Goal: Task Accomplishment & Management: Manage account settings

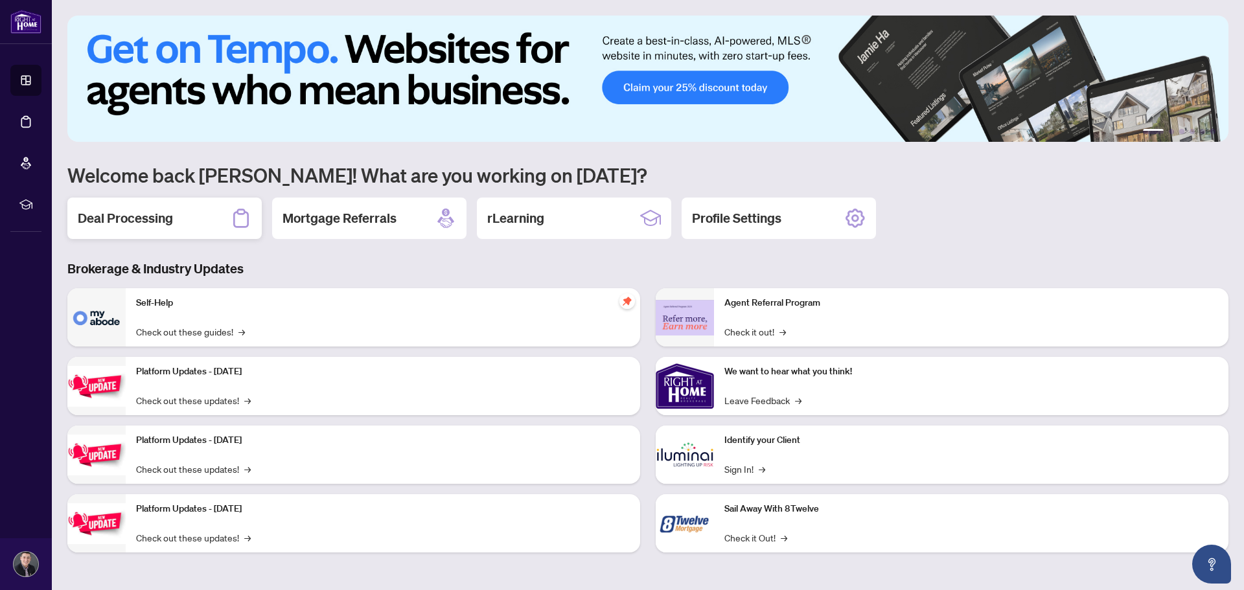
click at [106, 204] on div "Deal Processing" at bounding box center [164, 218] width 194 height 41
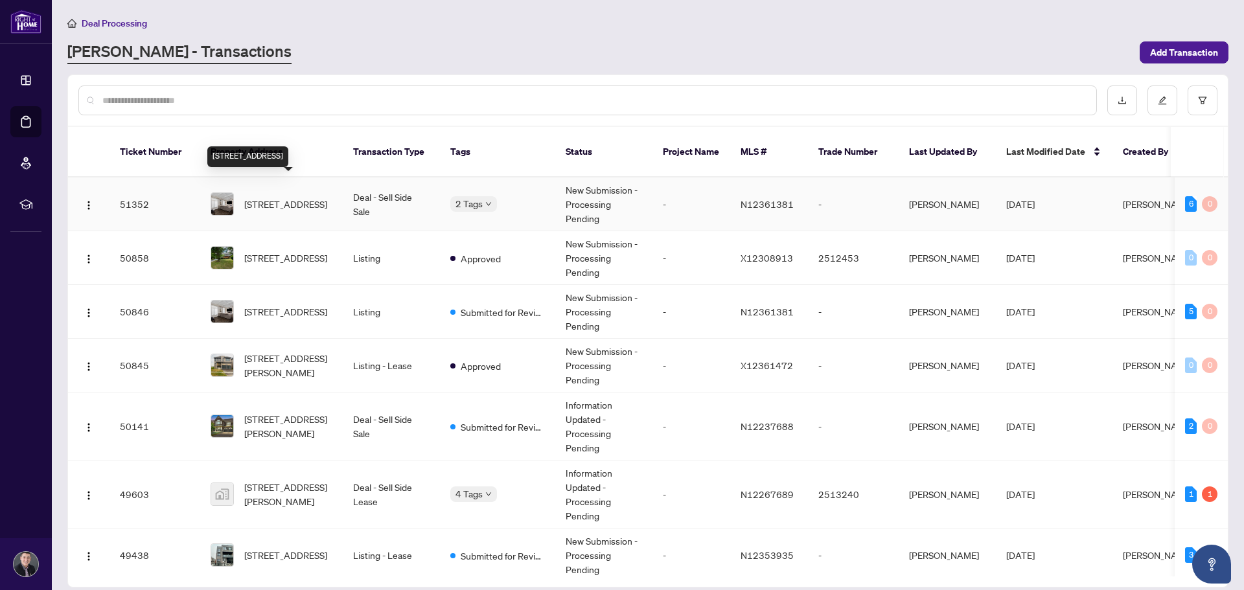
click at [281, 197] on span "[STREET_ADDRESS]" at bounding box center [285, 204] width 83 height 14
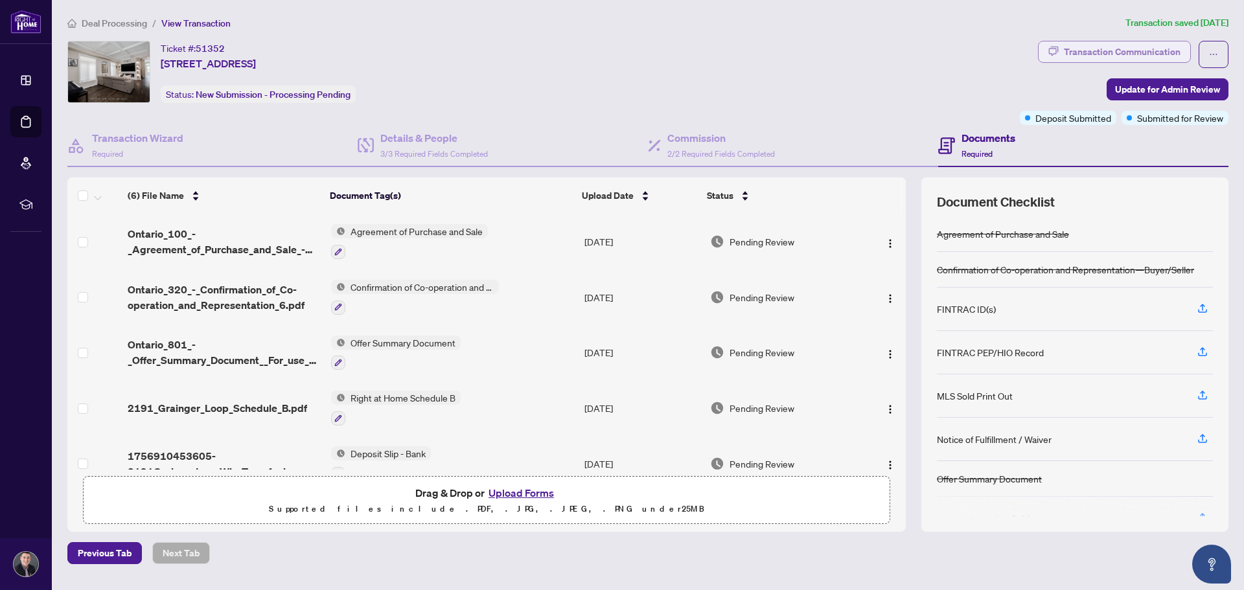
click at [1074, 59] on div "Transaction Communication" at bounding box center [1122, 51] width 117 height 21
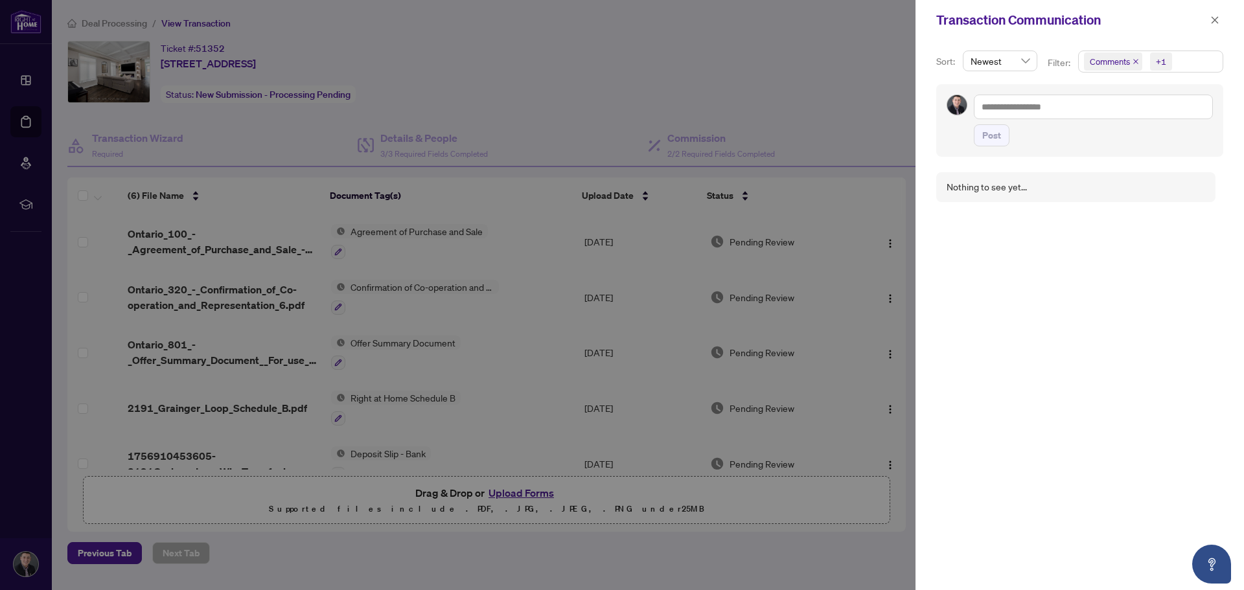
click at [816, 74] on div at bounding box center [622, 295] width 1244 height 590
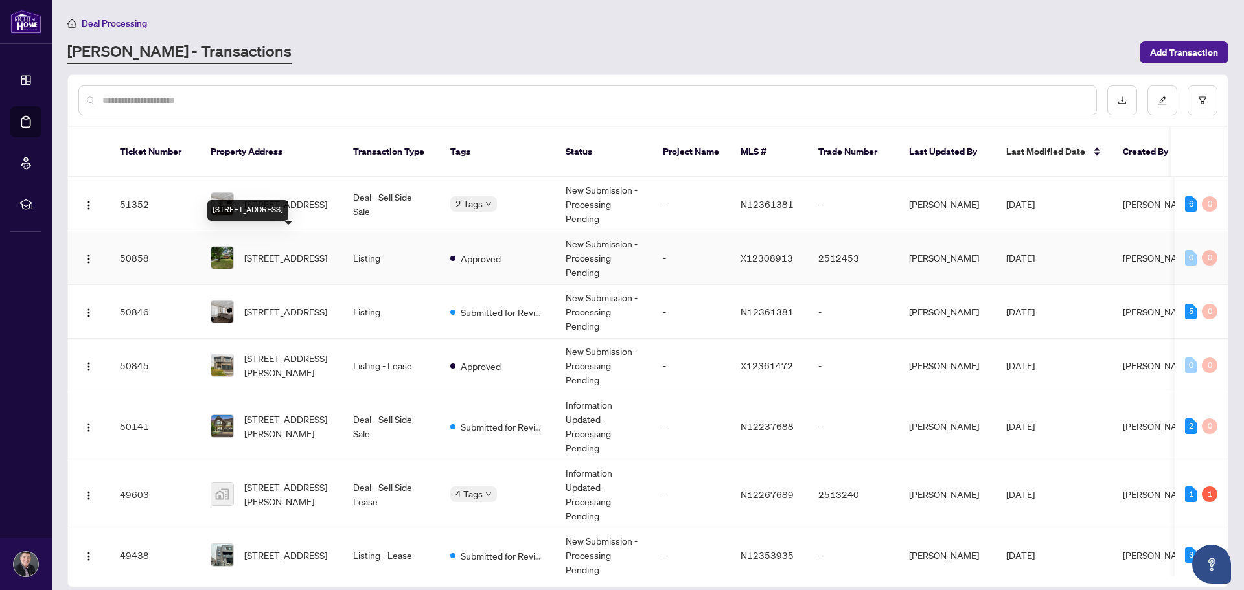
click at [273, 251] on span "[STREET_ADDRESS]" at bounding box center [285, 258] width 83 height 14
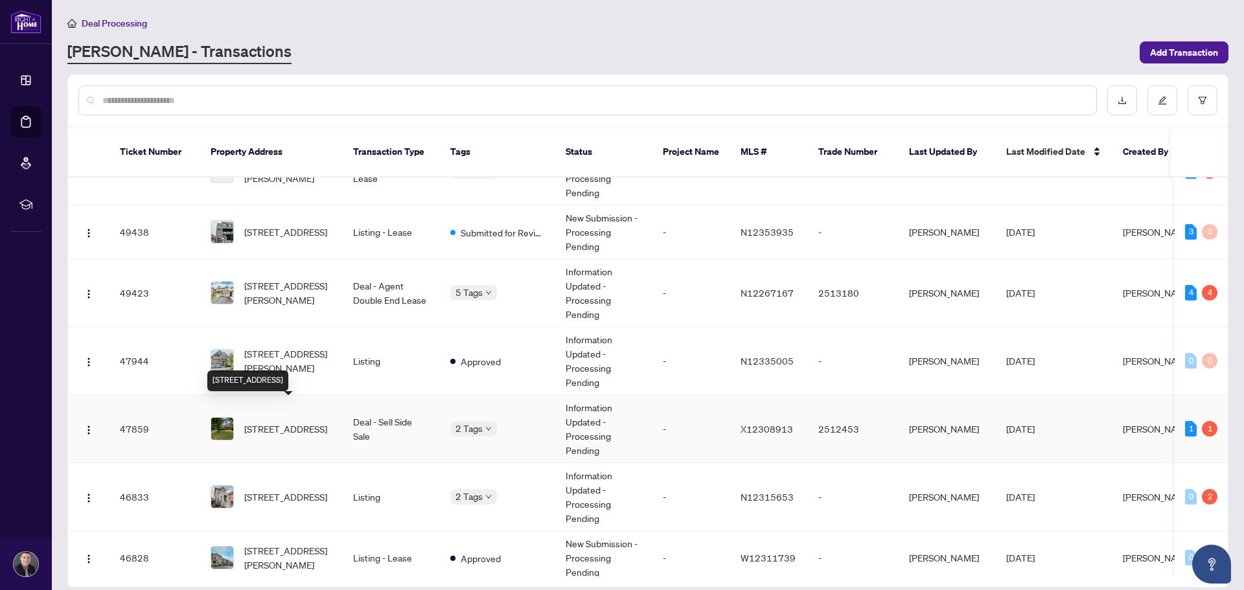
scroll to position [333, 0]
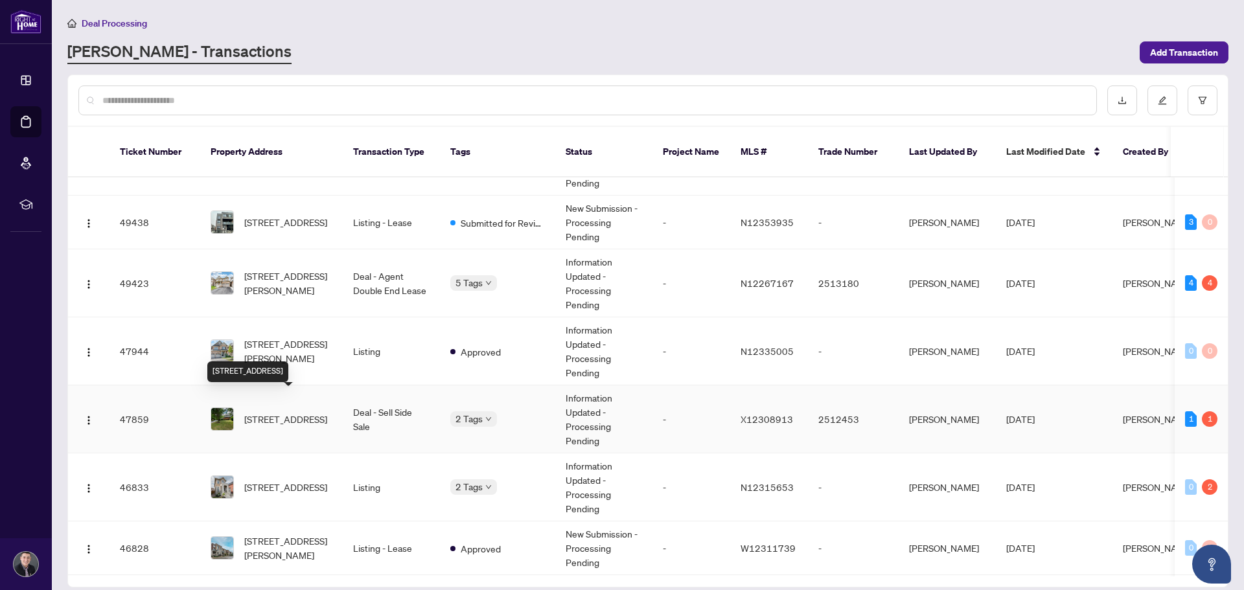
click at [296, 413] on span "[STREET_ADDRESS]" at bounding box center [285, 419] width 83 height 14
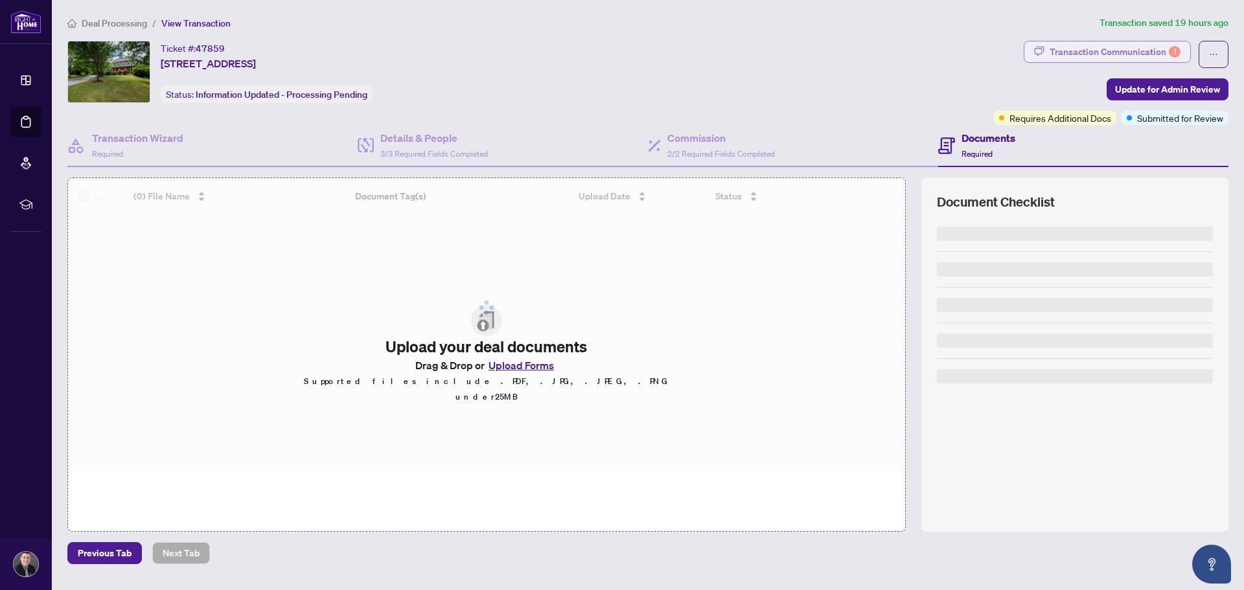
click at [1126, 45] on div "Transaction Communication 1" at bounding box center [1115, 51] width 131 height 21
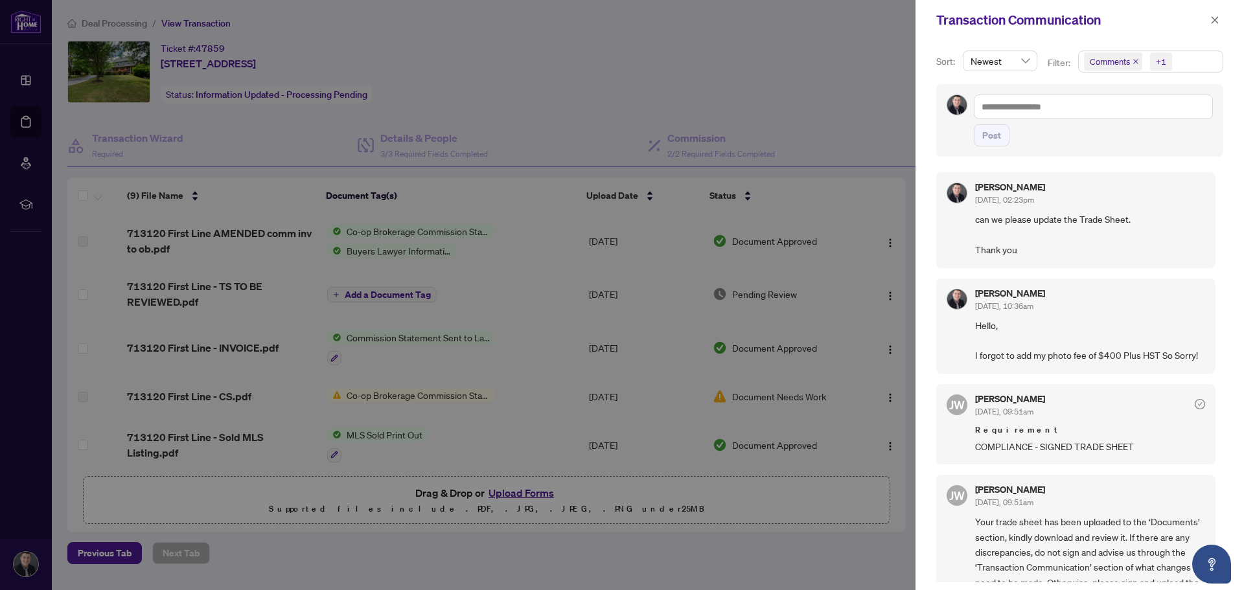
click at [847, 97] on div at bounding box center [622, 295] width 1244 height 590
click at [554, 96] on div at bounding box center [622, 295] width 1244 height 590
click at [1219, 17] on icon "close" at bounding box center [1215, 20] width 9 height 9
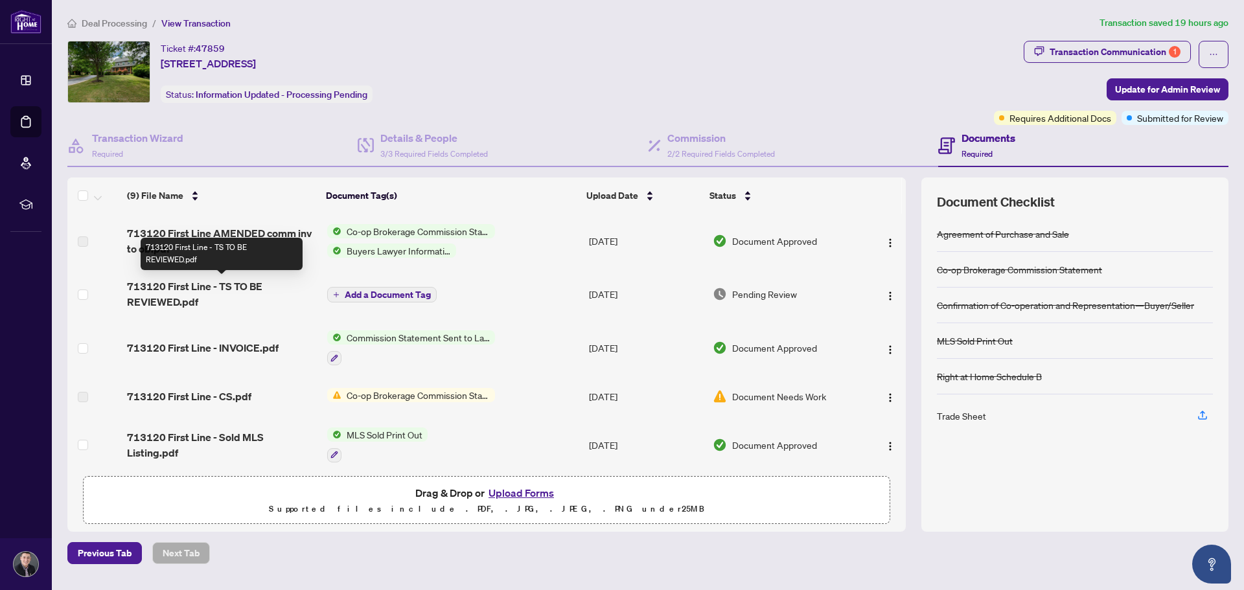
click at [222, 287] on span "713120 First Line - TS TO BE REVIEWED.pdf" at bounding box center [222, 294] width 190 height 31
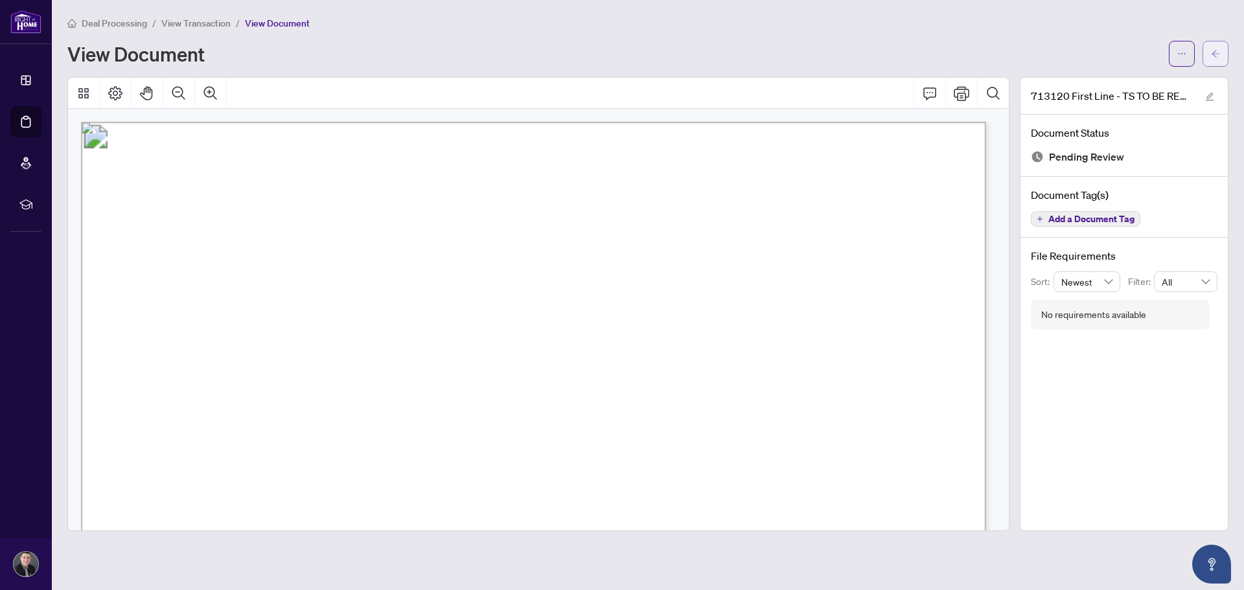
click at [1211, 51] on icon "arrow-left" at bounding box center [1215, 53] width 9 height 9
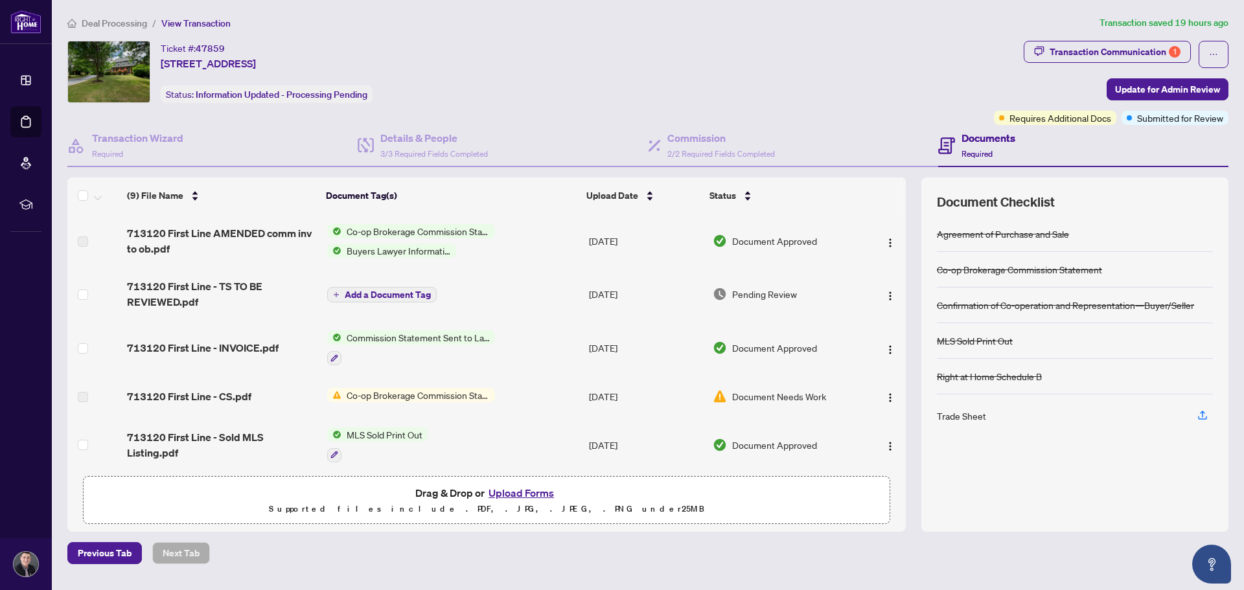
click at [429, 392] on span "Co-op Brokerage Commission Statement" at bounding box center [419, 395] width 154 height 14
click at [751, 393] on span "Document Needs Work" at bounding box center [779, 397] width 94 height 14
click at [748, 399] on span "Document Needs Work" at bounding box center [779, 397] width 94 height 14
click at [448, 401] on span "Co-op Brokerage Commission Statement" at bounding box center [419, 395] width 154 height 14
drag, startPoint x: 818, startPoint y: 408, endPoint x: 655, endPoint y: 376, distance: 165.7
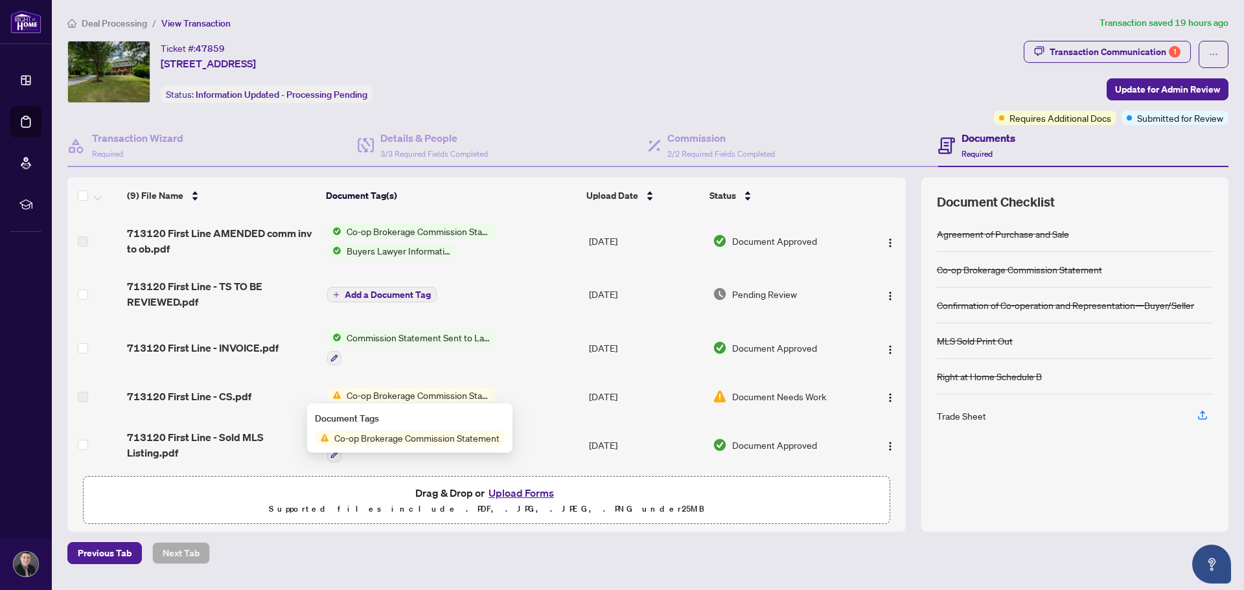
click at [793, 403] on td "Document Needs Work" at bounding box center [785, 396] width 155 height 41
click at [655, 395] on td "[DATE]" at bounding box center [646, 396] width 124 height 41
click at [233, 390] on span "713120 First Line - CS.pdf" at bounding box center [189, 397] width 124 height 16
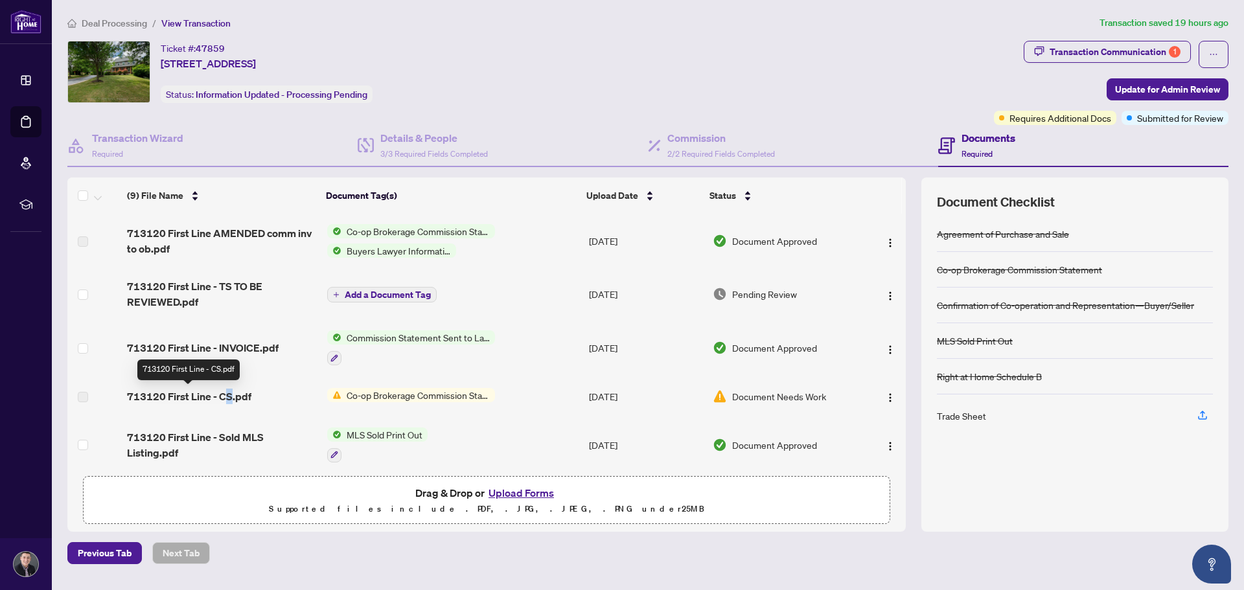
drag, startPoint x: 230, startPoint y: 395, endPoint x: 224, endPoint y: 400, distance: 7.8
click at [224, 399] on span "713120 First Line - CS.pdf" at bounding box center [189, 397] width 124 height 16
drag, startPoint x: 200, startPoint y: 402, endPoint x: 255, endPoint y: 402, distance: 54.4
click at [201, 402] on span "713120 First Line - CS.pdf" at bounding box center [189, 397] width 124 height 16
click at [419, 389] on span "Co-op Brokerage Commission Statement" at bounding box center [419, 395] width 154 height 14
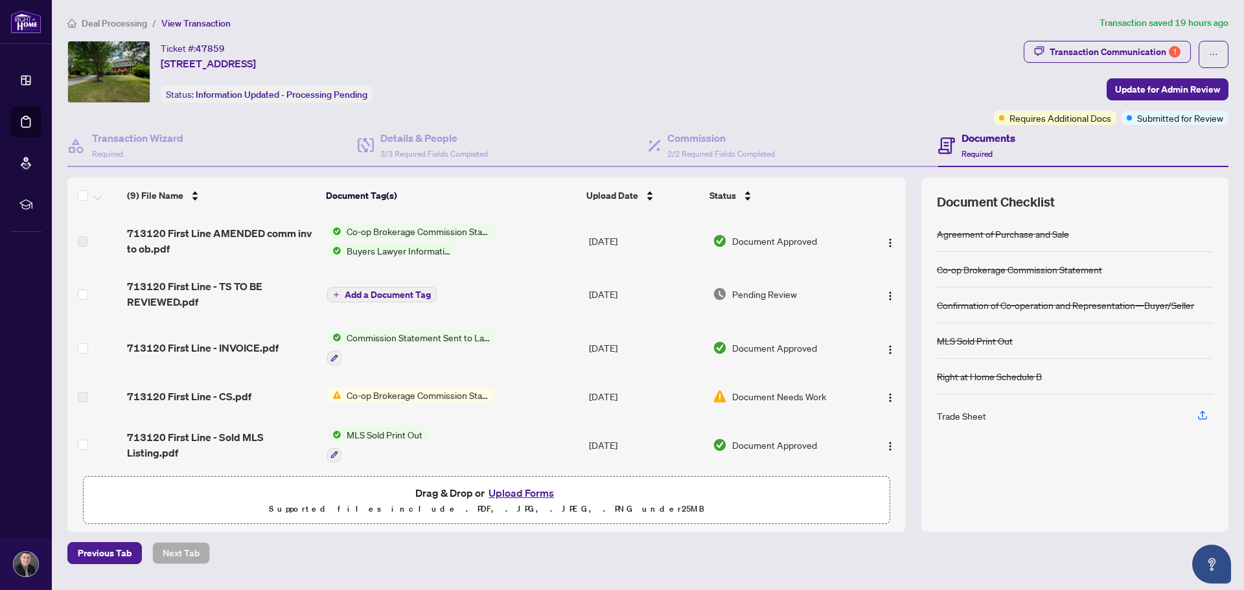
click at [623, 402] on td "[DATE]" at bounding box center [646, 396] width 124 height 41
click at [762, 392] on span "Document Needs Work" at bounding box center [779, 397] width 94 height 14
click at [774, 398] on span "Document Needs Work" at bounding box center [779, 397] width 94 height 14
click at [808, 396] on span "Document Needs Work" at bounding box center [779, 397] width 94 height 14
click at [1151, 54] on div "Transaction Communication 1" at bounding box center [1115, 51] width 131 height 21
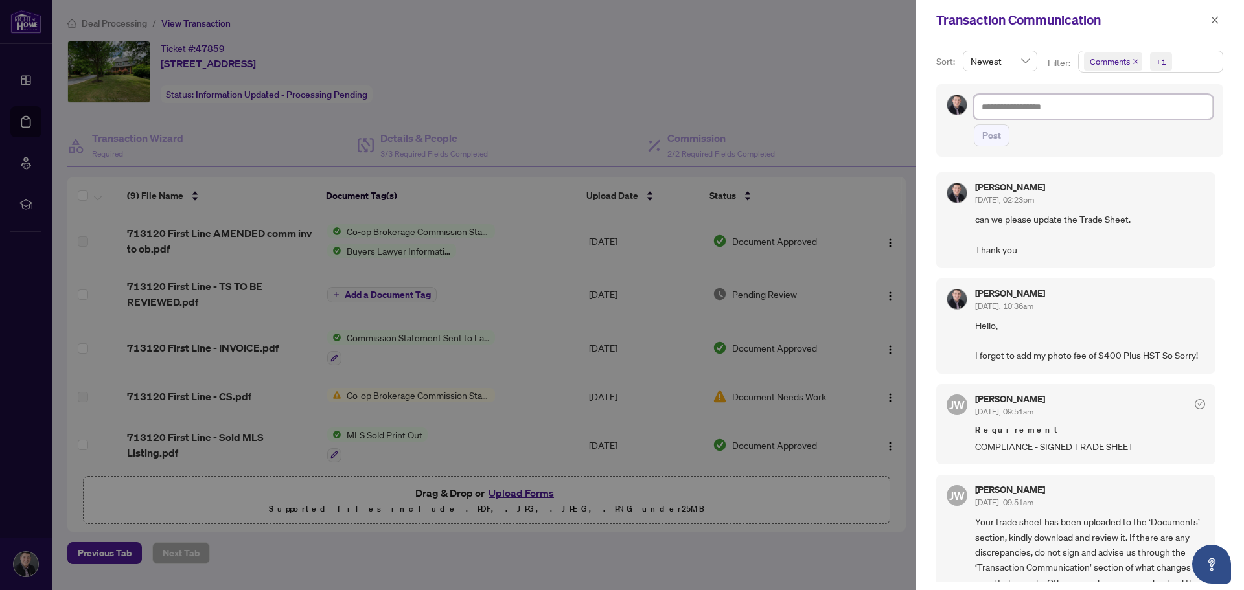
click at [1014, 106] on textarea at bounding box center [1093, 107] width 239 height 25
type textarea "*"
type textarea "**"
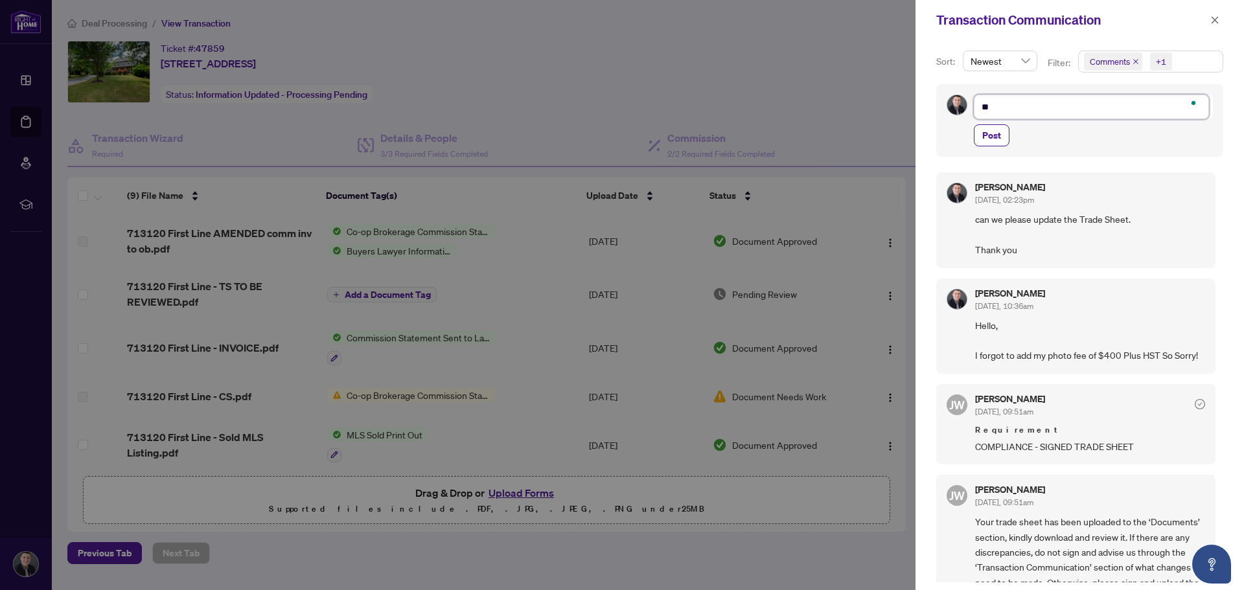
type textarea "***"
type textarea "*****"
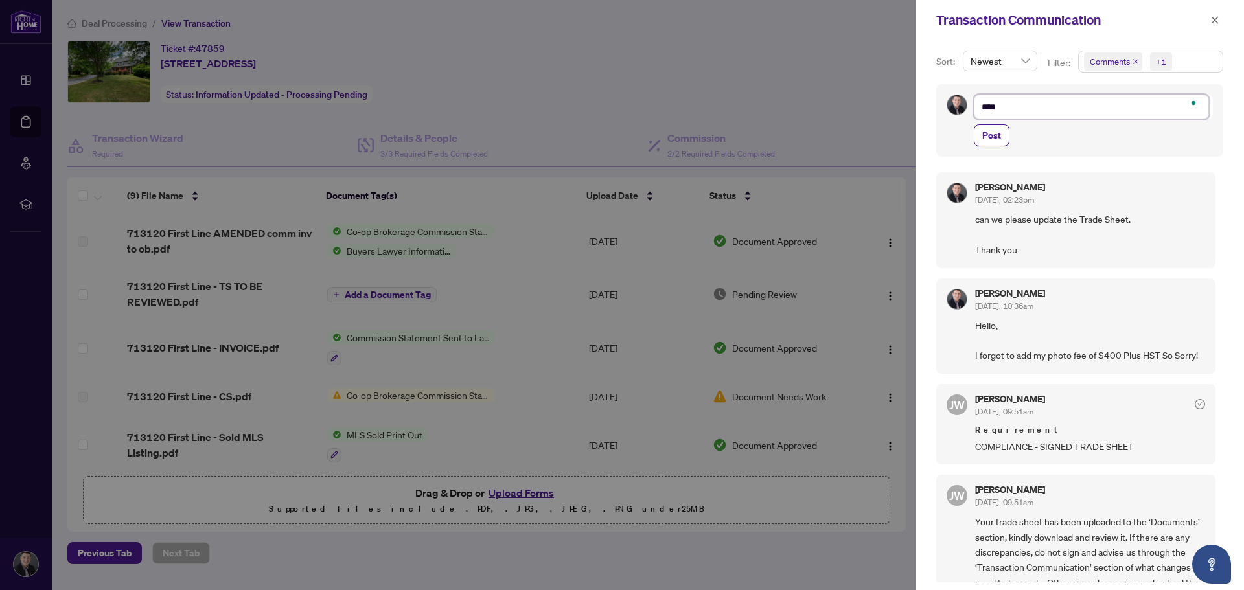
type textarea "*****"
type textarea "******"
type textarea "*******"
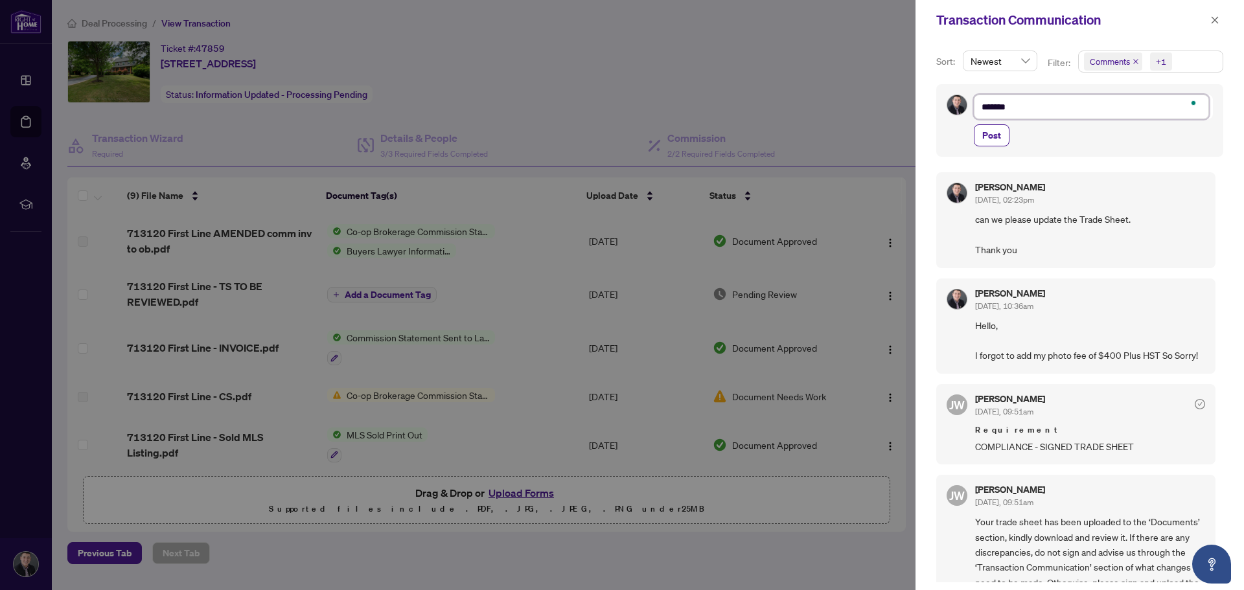
type textarea "********"
type textarea "*********"
type textarea "**********"
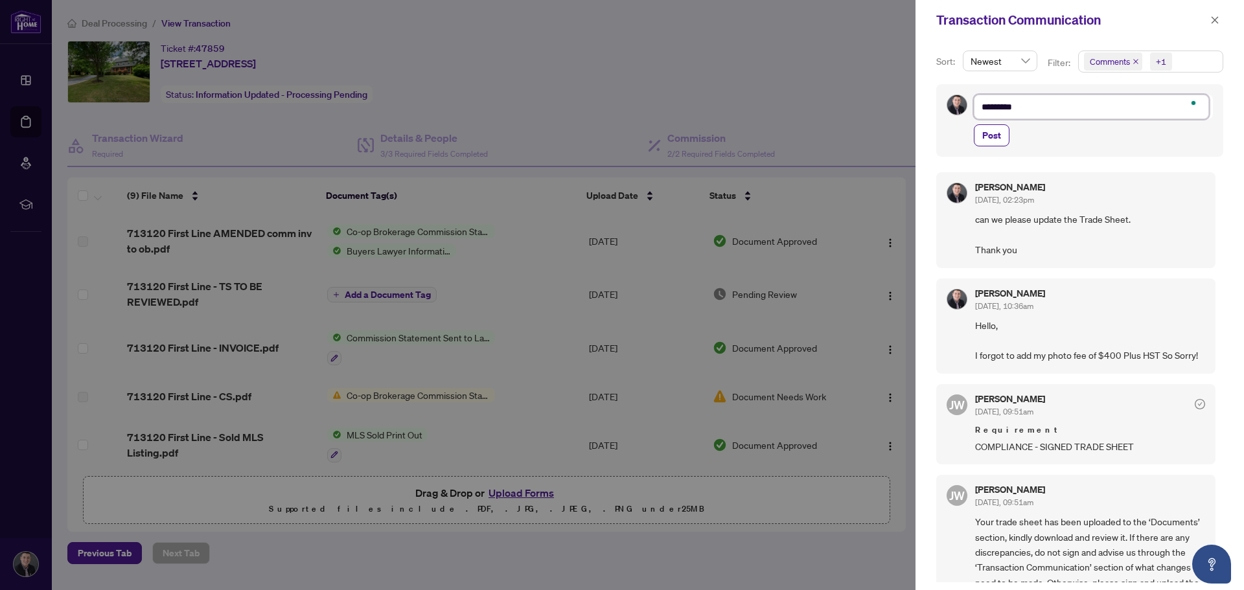
type textarea "**********"
click at [992, 141] on span "Post" at bounding box center [992, 135] width 19 height 21
type textarea "**********"
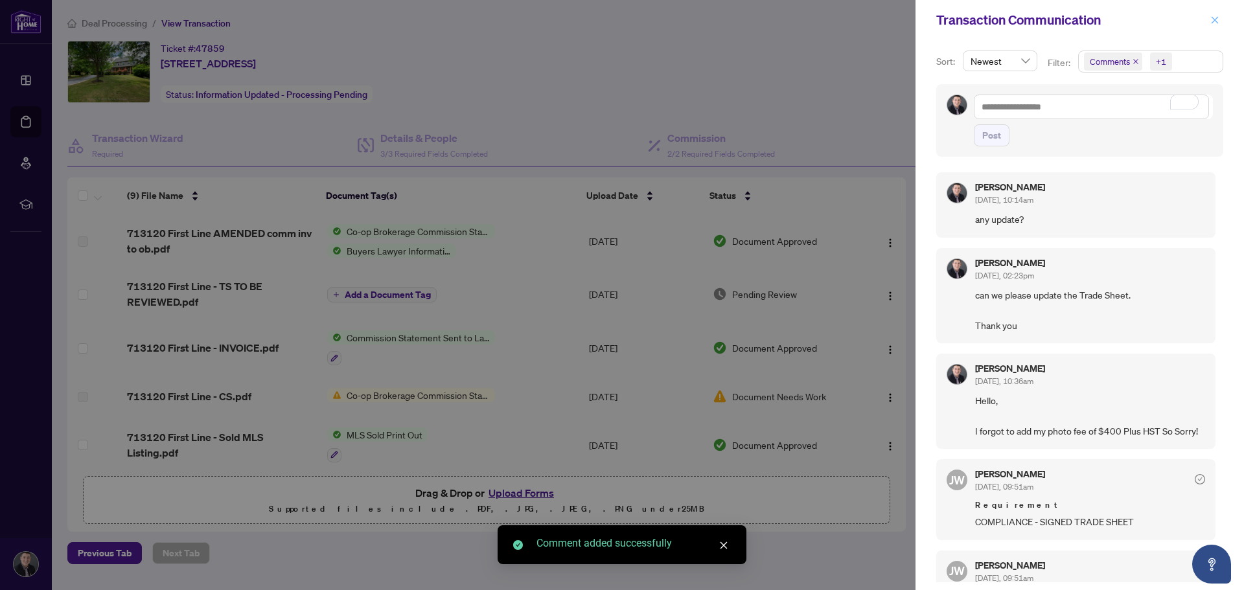
click at [1219, 17] on icon "close" at bounding box center [1215, 20] width 9 height 9
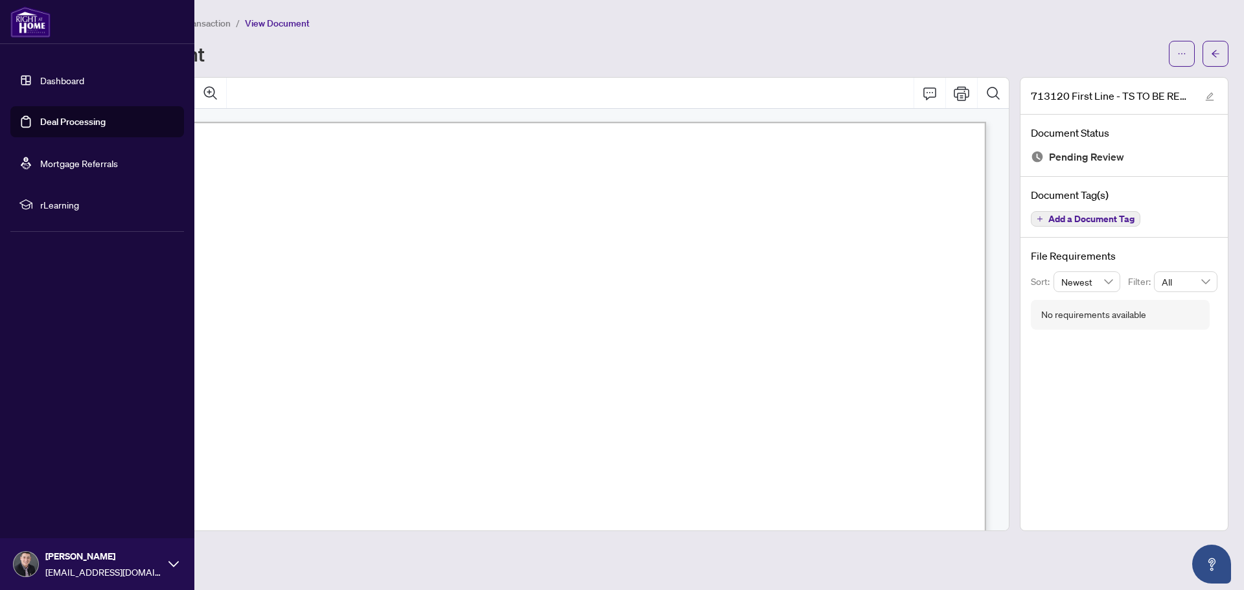
click at [40, 75] on link "Dashboard" at bounding box center [62, 81] width 44 height 12
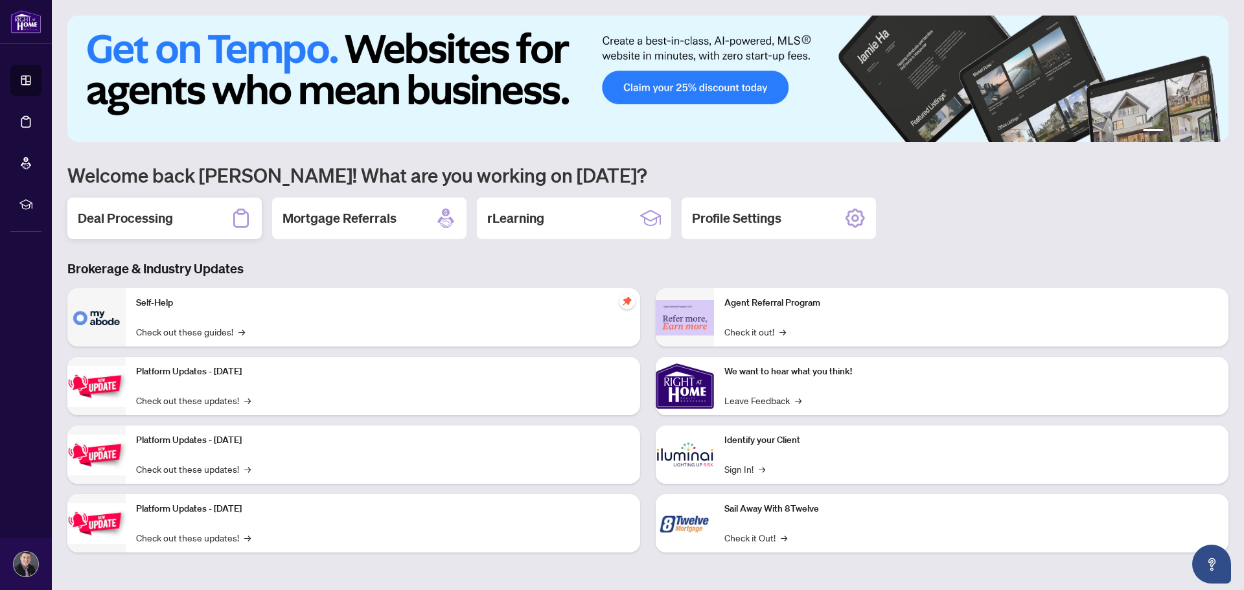
click at [103, 217] on h2 "Deal Processing" at bounding box center [125, 218] width 95 height 18
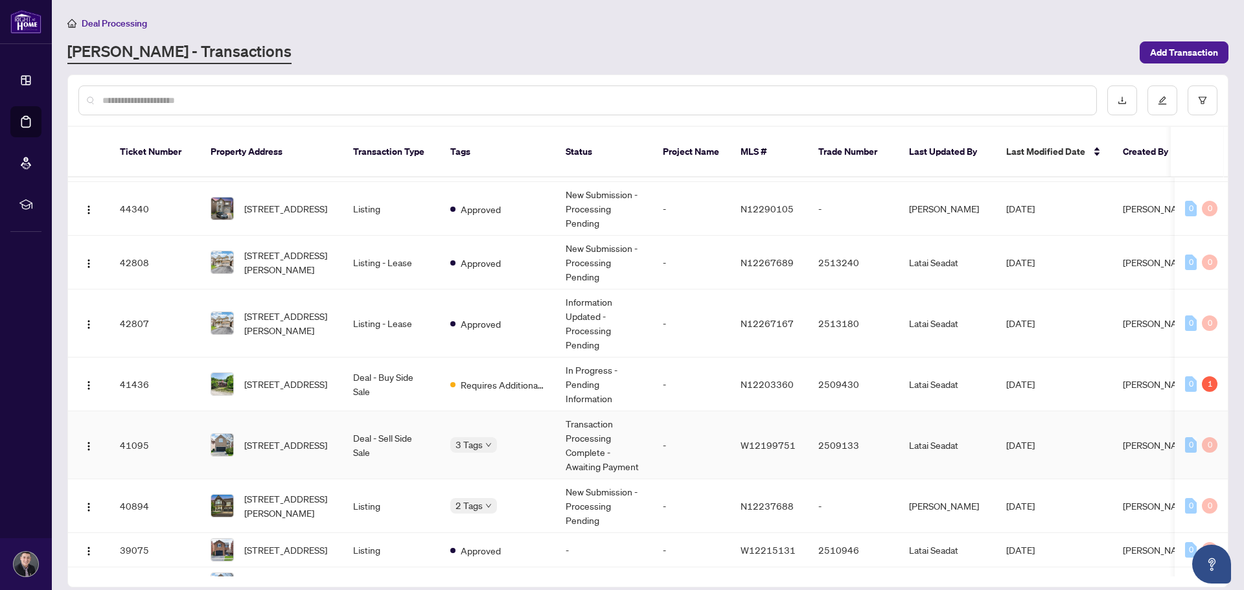
scroll to position [834, 0]
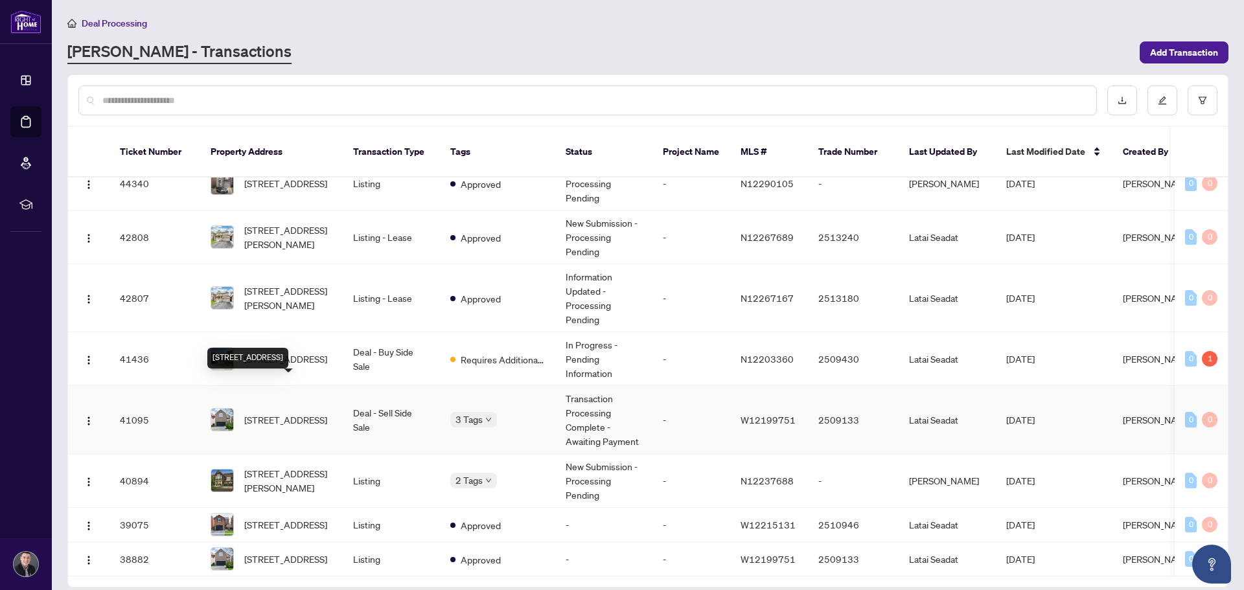
click at [299, 413] on span "[STREET_ADDRESS]" at bounding box center [285, 420] width 83 height 14
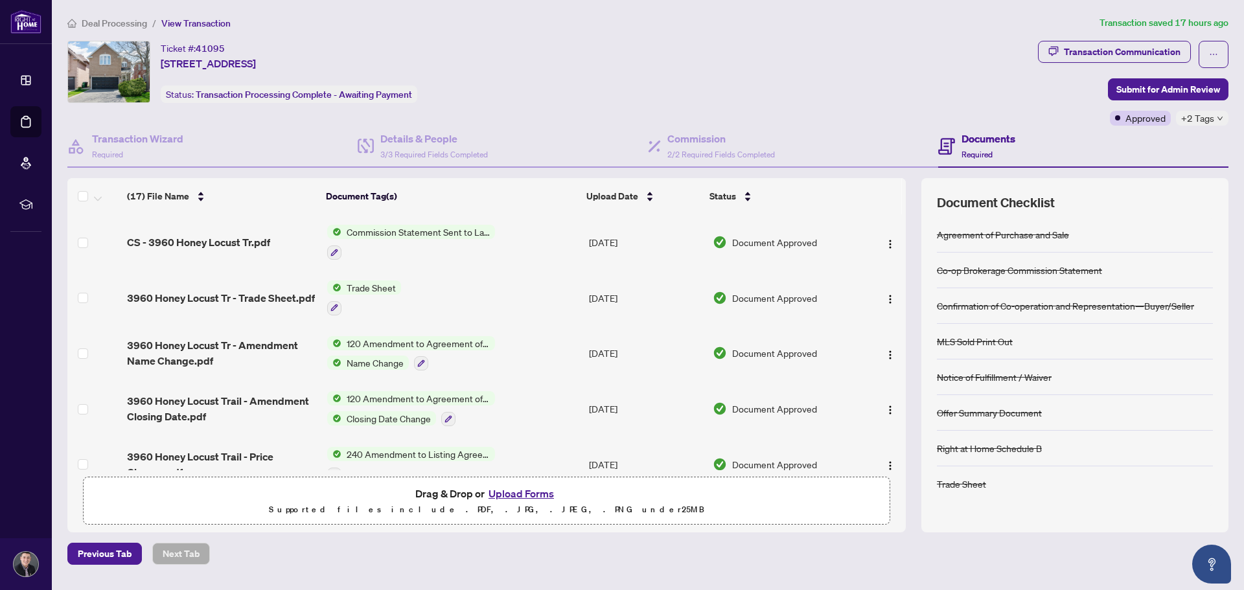
click at [418, 235] on span "Commission Statement Sent to Lawyer" at bounding box center [419, 232] width 154 height 14
click at [243, 298] on span "3960 Honey Locust Tr - Trade Sheet.pdf" at bounding box center [221, 298] width 188 height 16
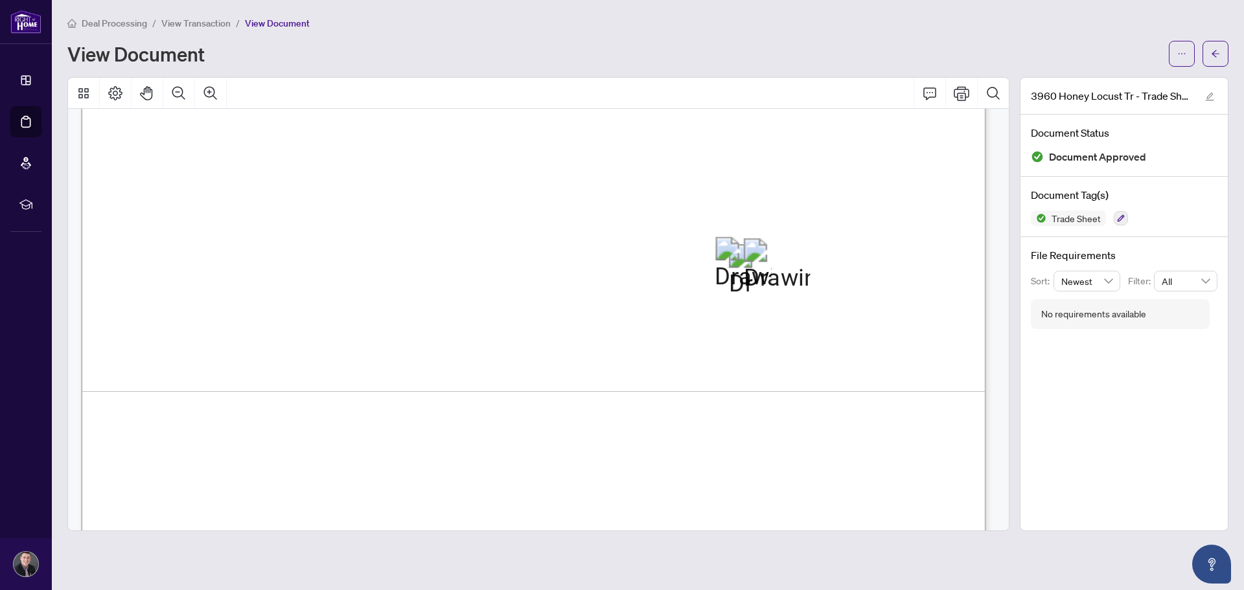
scroll to position [776, 0]
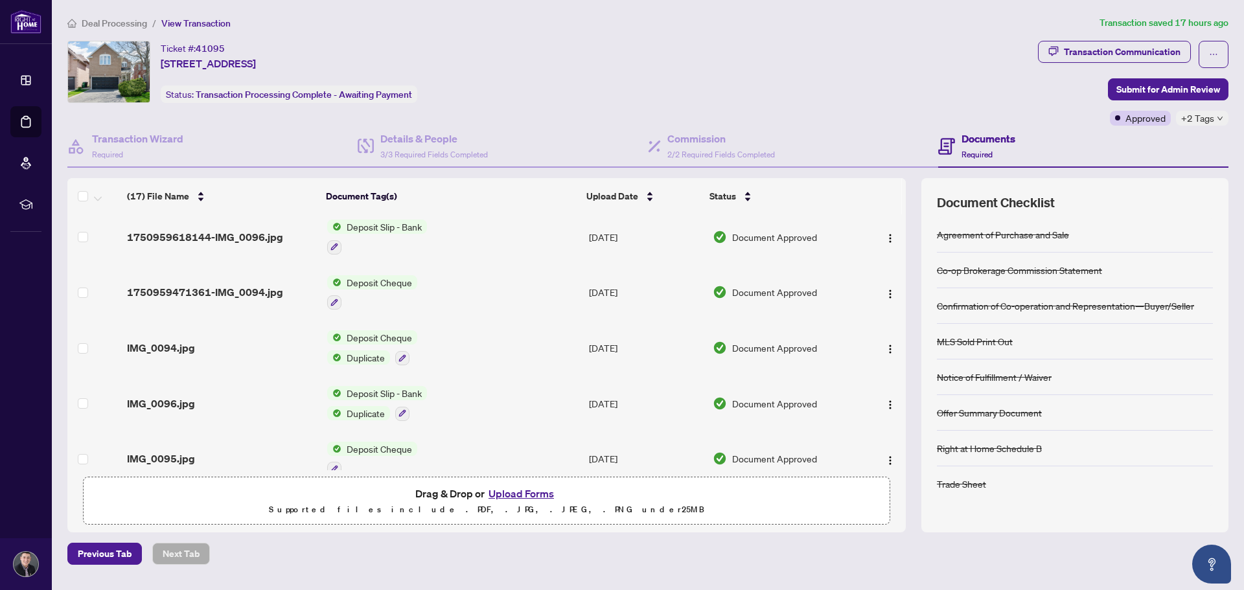
scroll to position [668, 0]
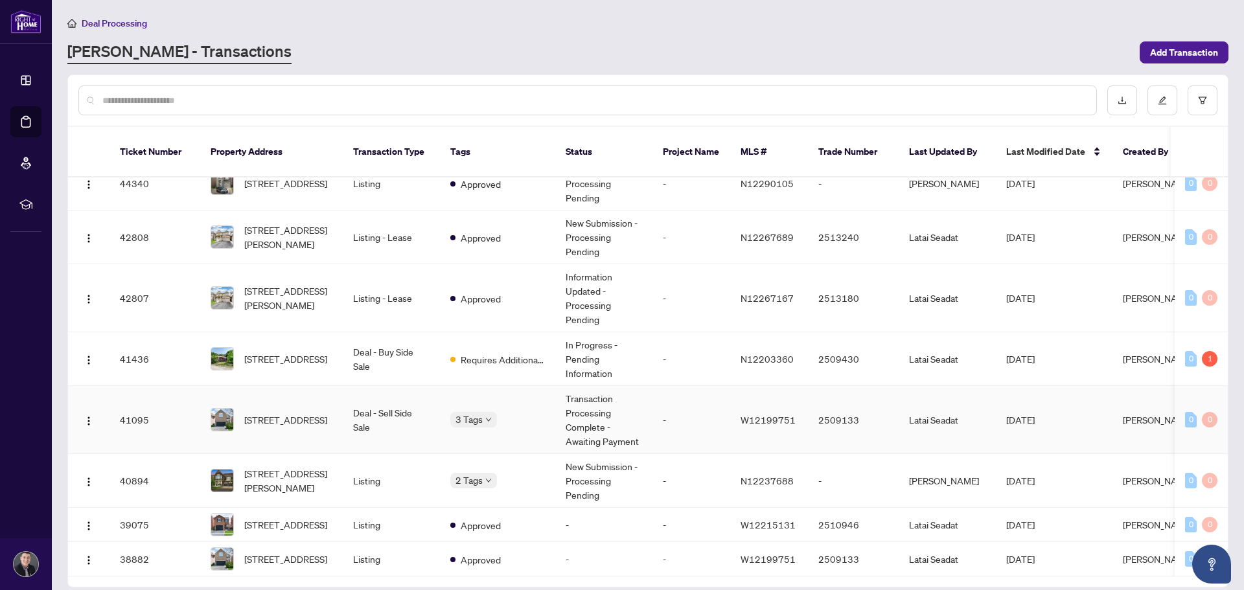
scroll to position [834, 0]
click at [285, 413] on span "[STREET_ADDRESS]" at bounding box center [285, 420] width 83 height 14
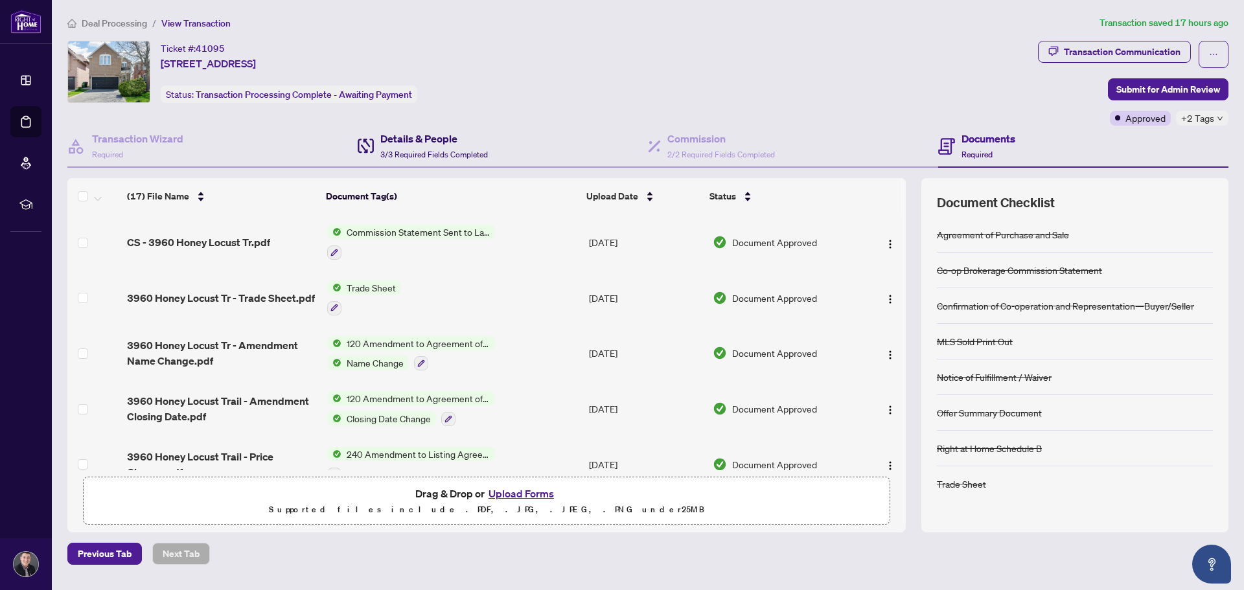
click at [432, 134] on h4 "Details & People" at bounding box center [434, 139] width 108 height 16
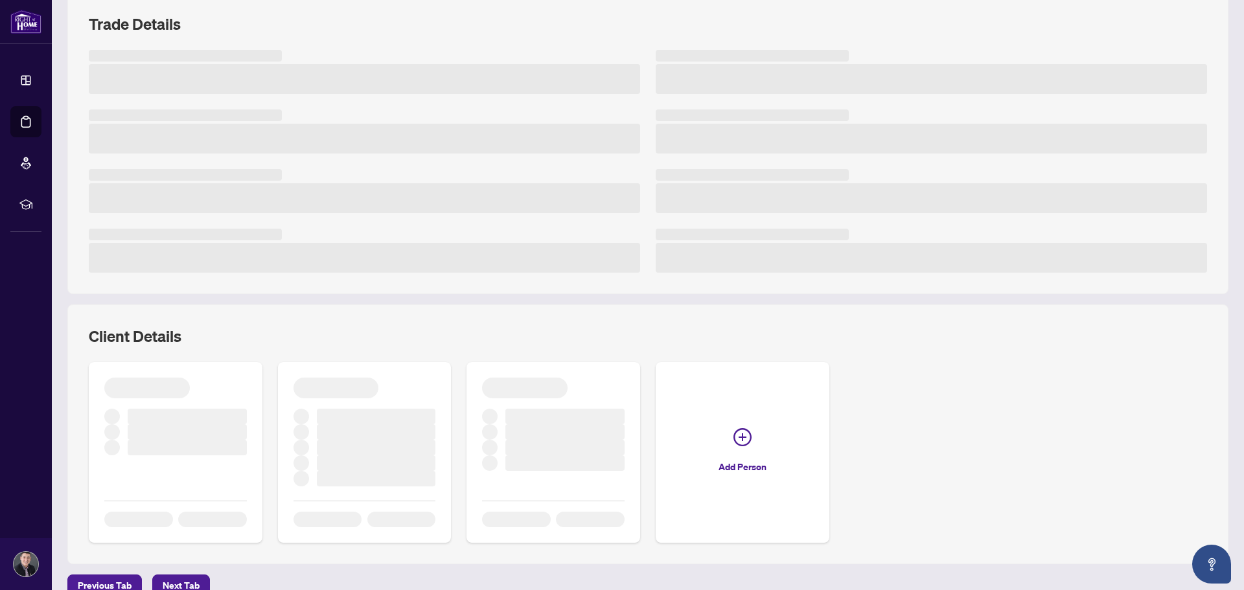
scroll to position [187, 0]
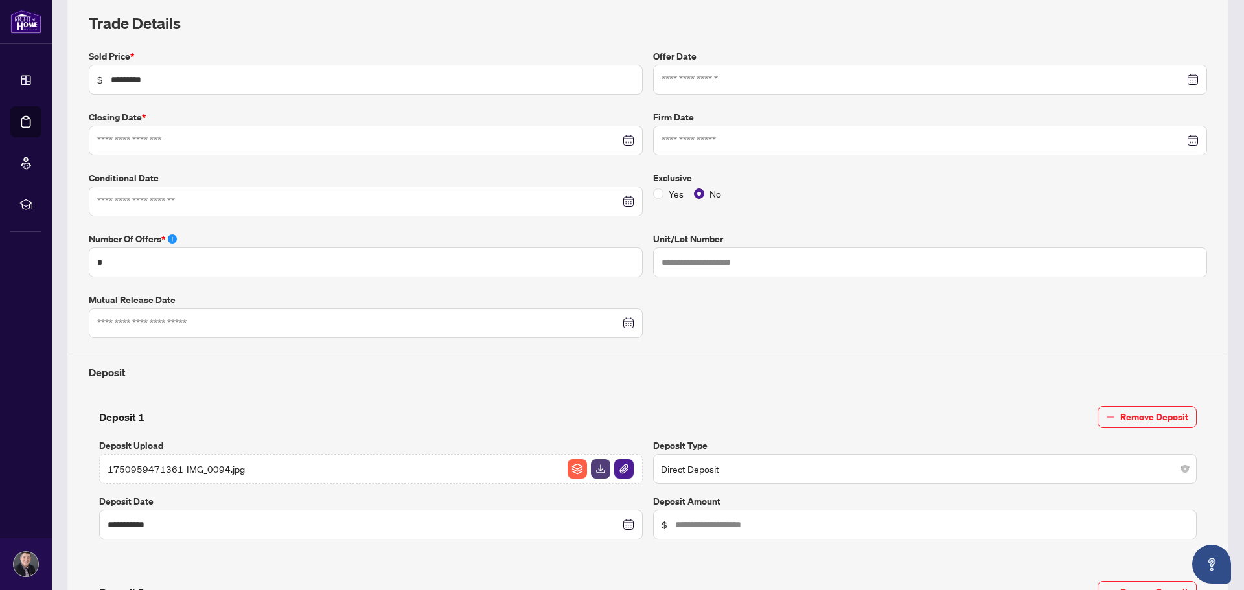
type input "**********"
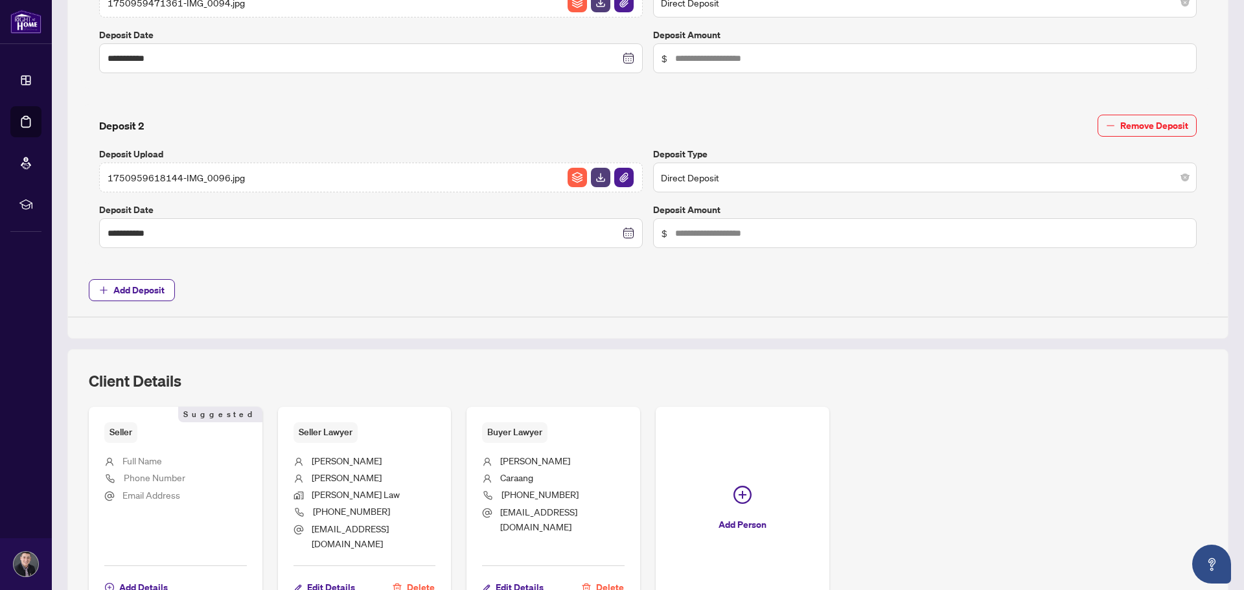
scroll to position [733, 0]
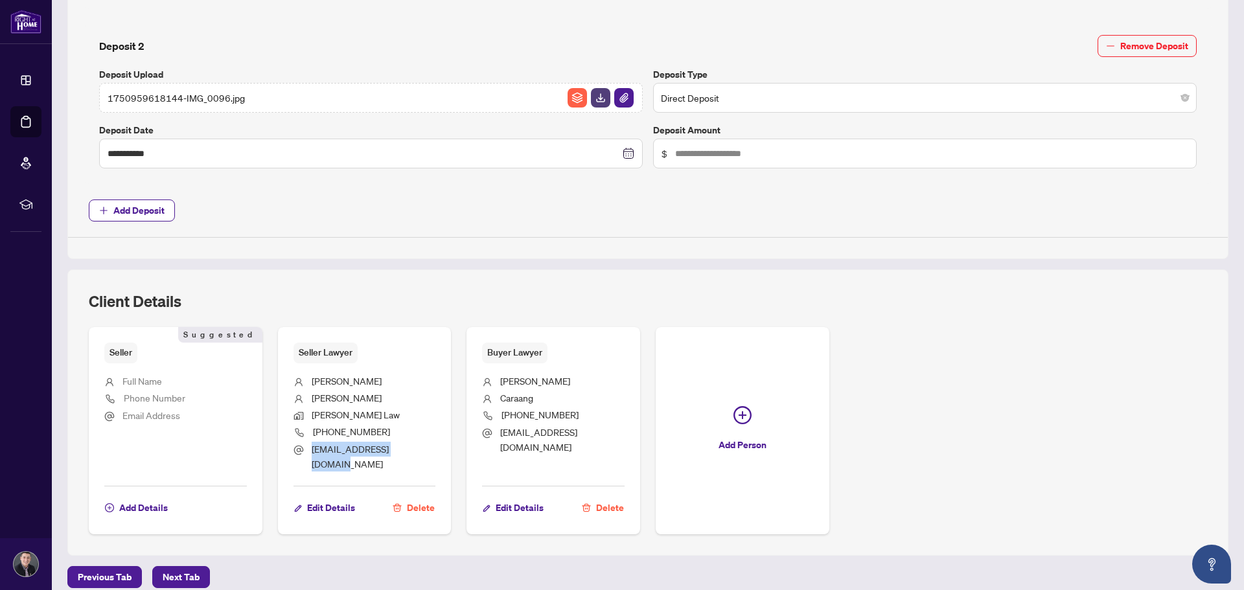
drag, startPoint x: 406, startPoint y: 450, endPoint x: 308, endPoint y: 455, distance: 98.6
click at [308, 455] on li "[EMAIL_ADDRESS][DOMAIN_NAME]" at bounding box center [365, 457] width 143 height 30
copy span "[EMAIL_ADDRESS][DOMAIN_NAME]"
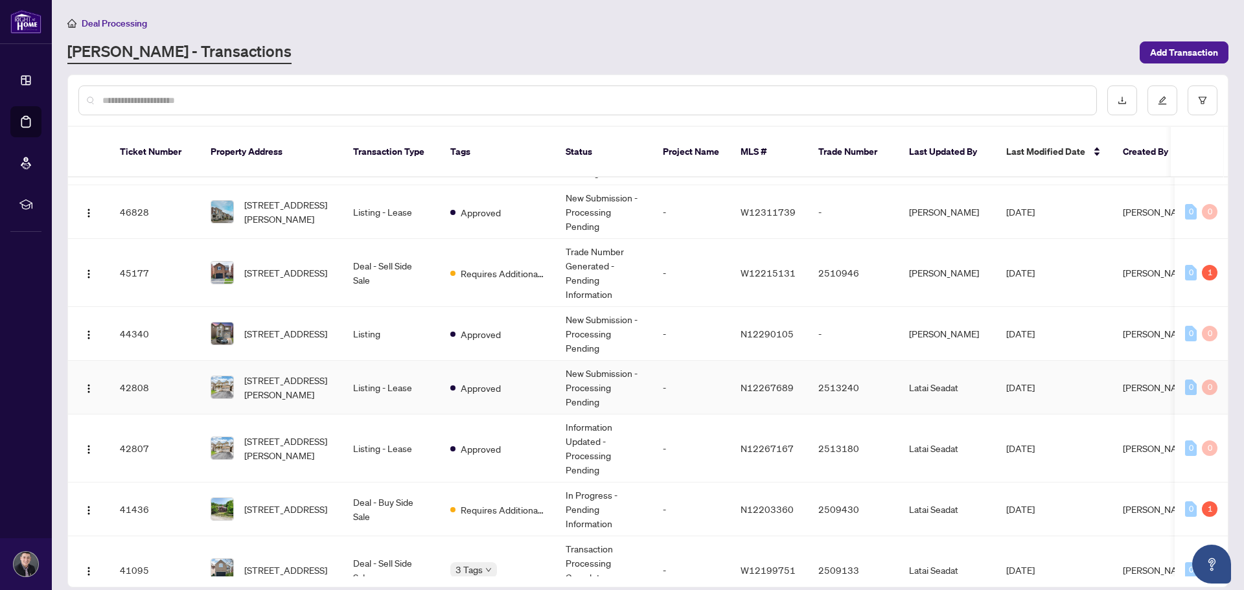
scroll to position [668, 0]
click at [272, 268] on span "[STREET_ADDRESS]" at bounding box center [285, 275] width 83 height 14
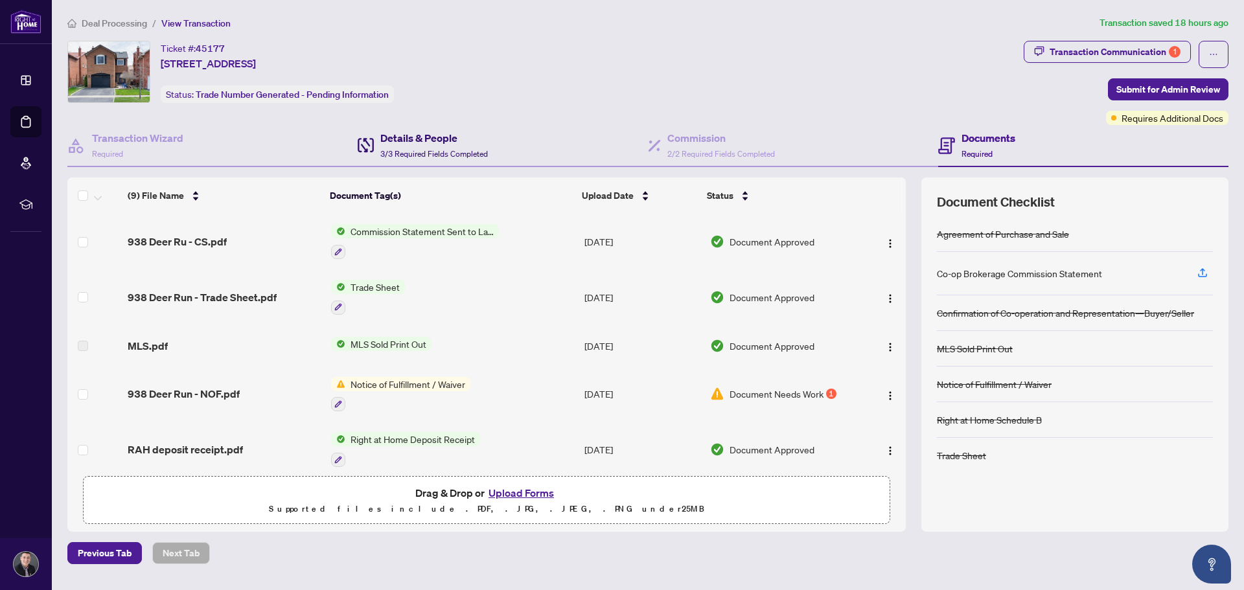
click at [447, 135] on h4 "Details & People" at bounding box center [434, 138] width 108 height 16
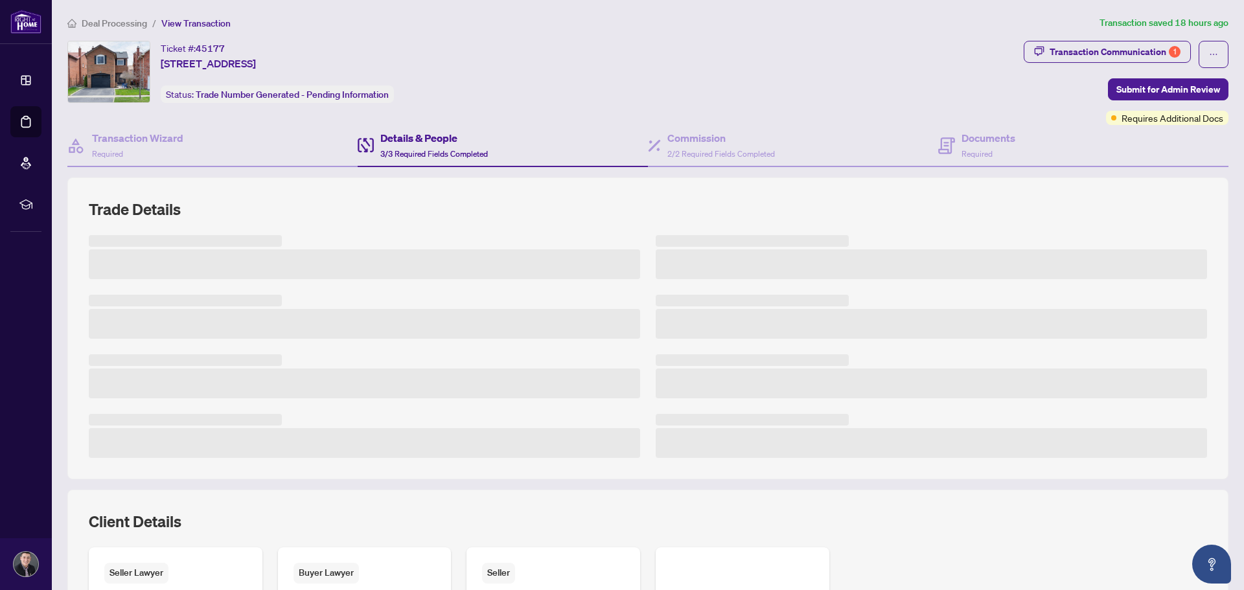
scroll to position [204, 0]
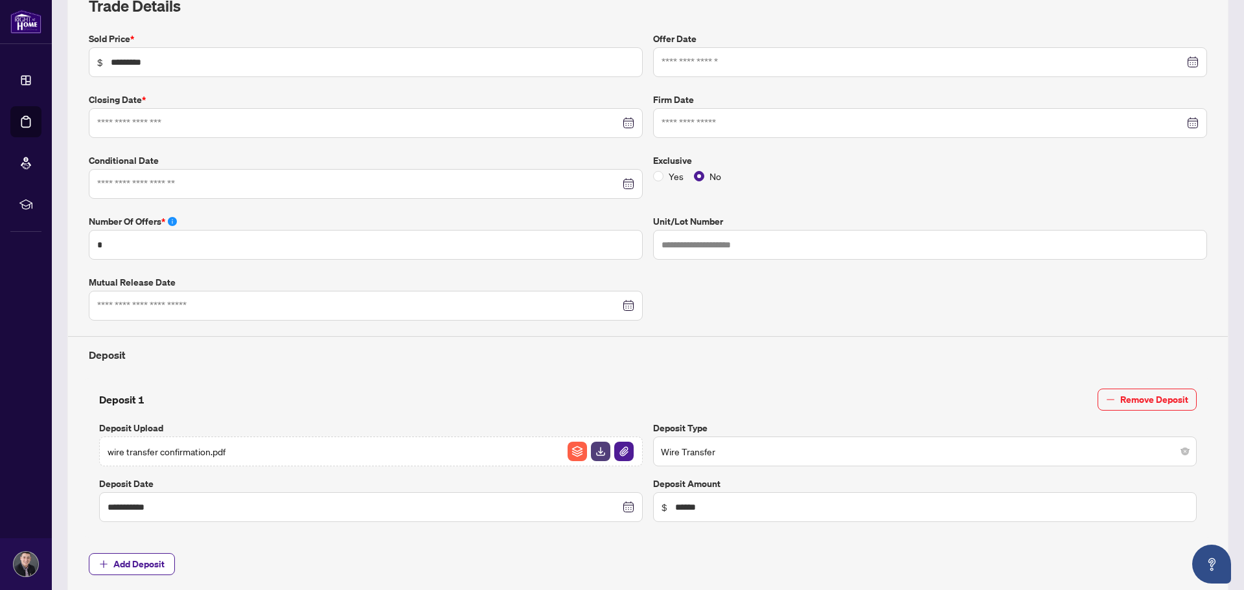
type input "**********"
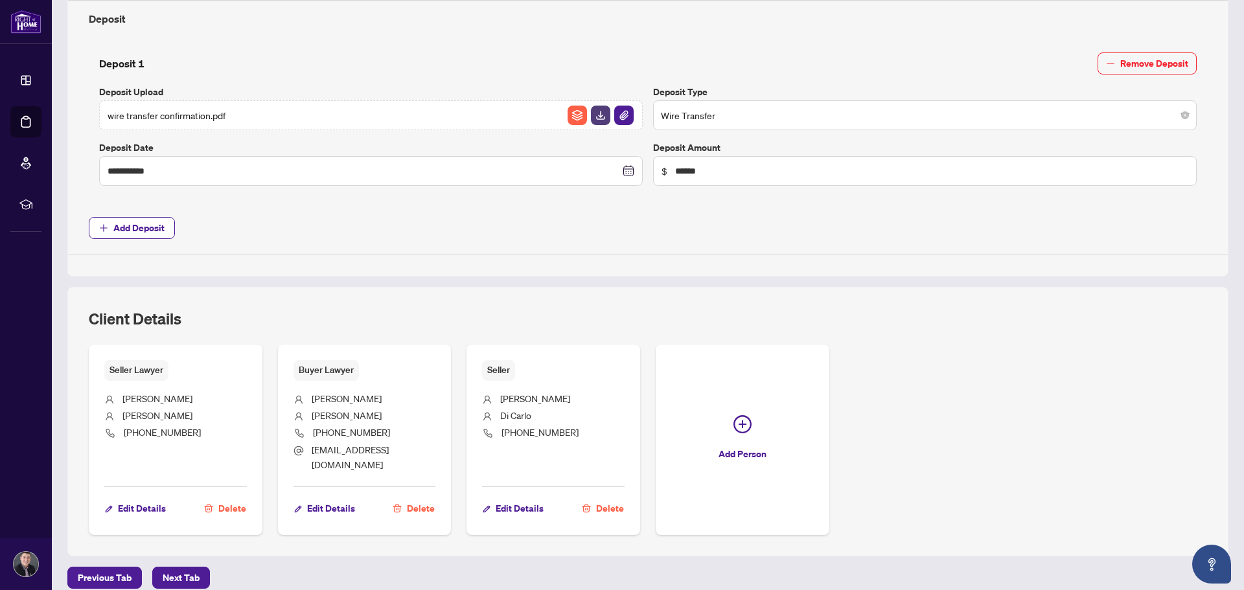
scroll to position [541, 0]
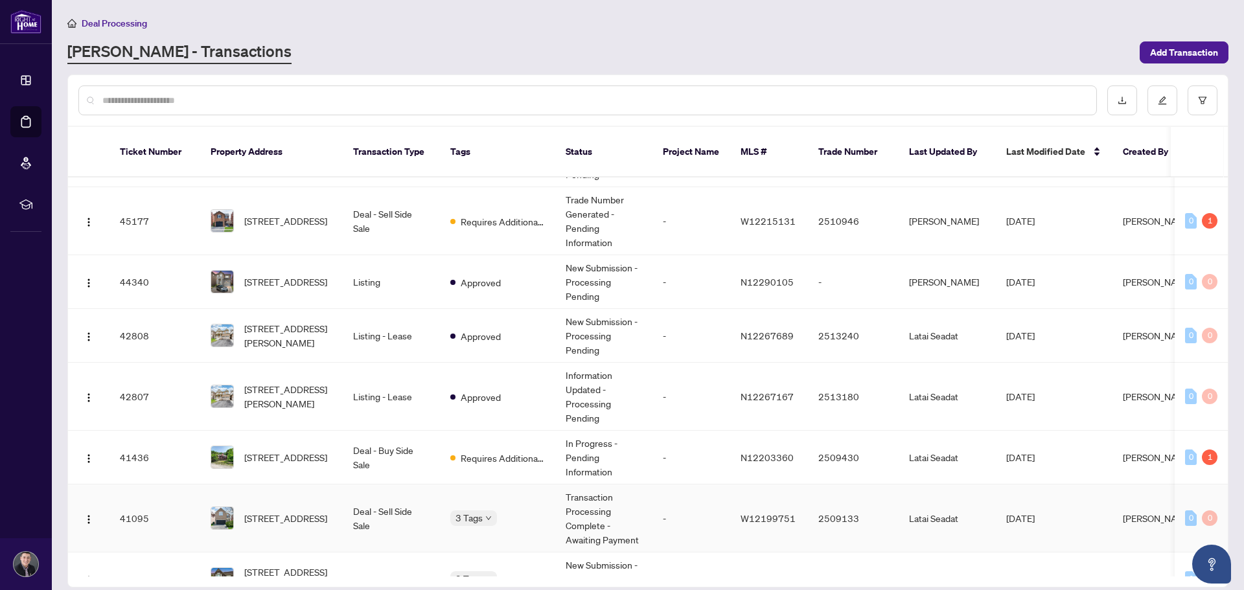
scroll to position [712, 0]
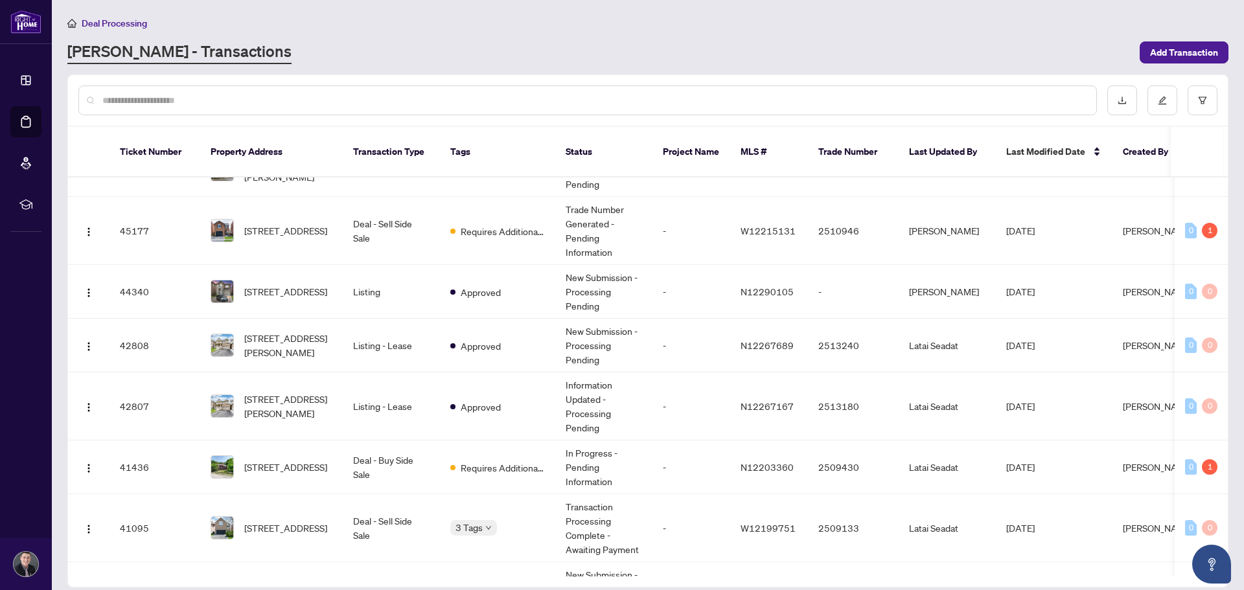
click at [461, 76] on div at bounding box center [648, 100] width 1160 height 51
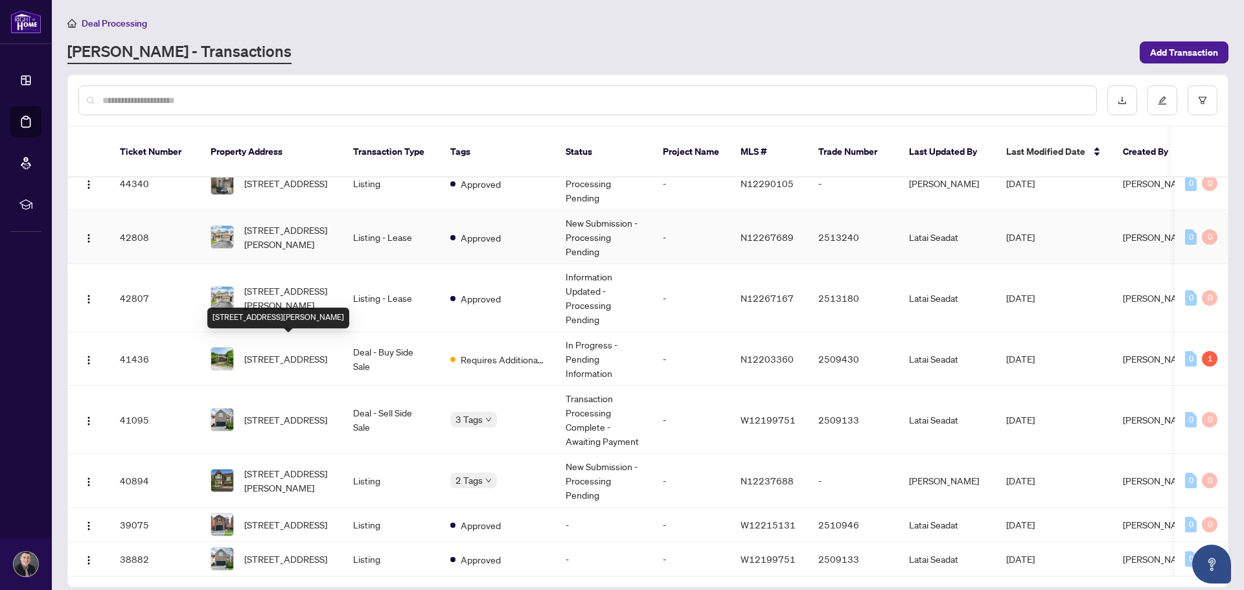
scroll to position [834, 0]
click at [301, 352] on span "[STREET_ADDRESS]" at bounding box center [285, 359] width 83 height 14
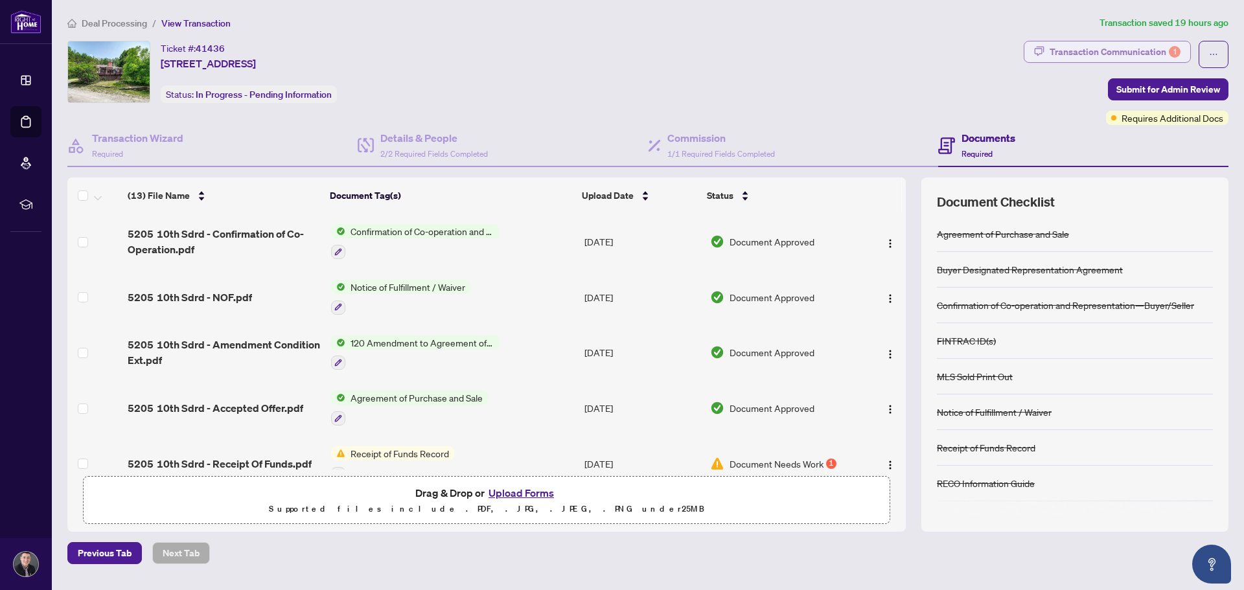
click at [1100, 58] on div "Transaction Communication 1" at bounding box center [1115, 51] width 131 height 21
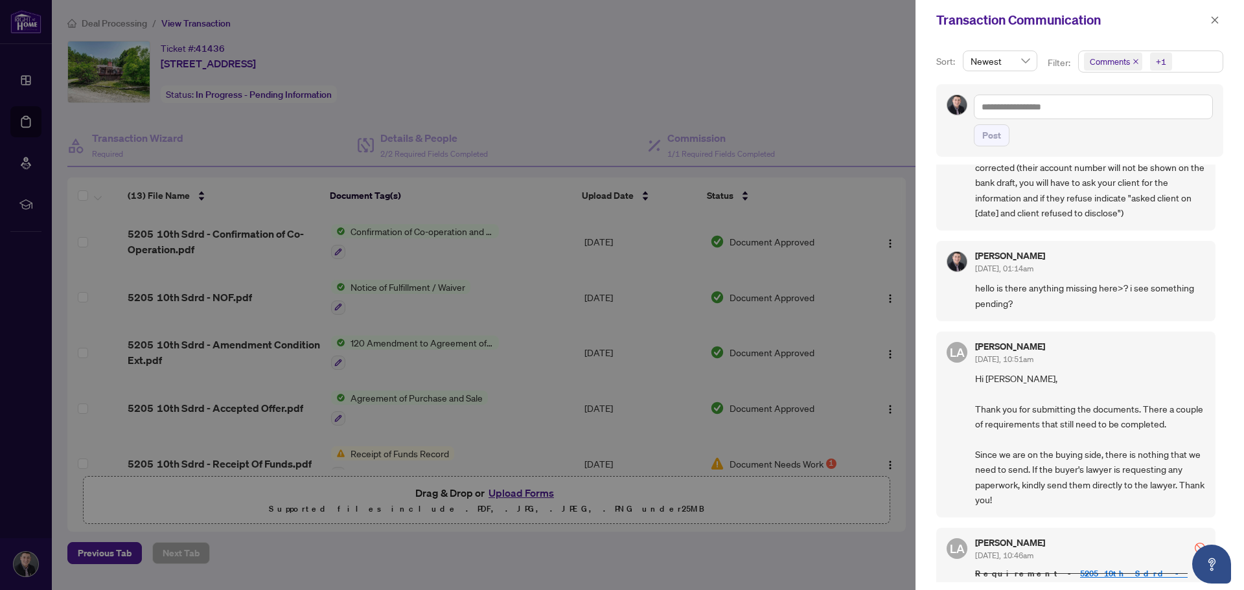
scroll to position [186, 0]
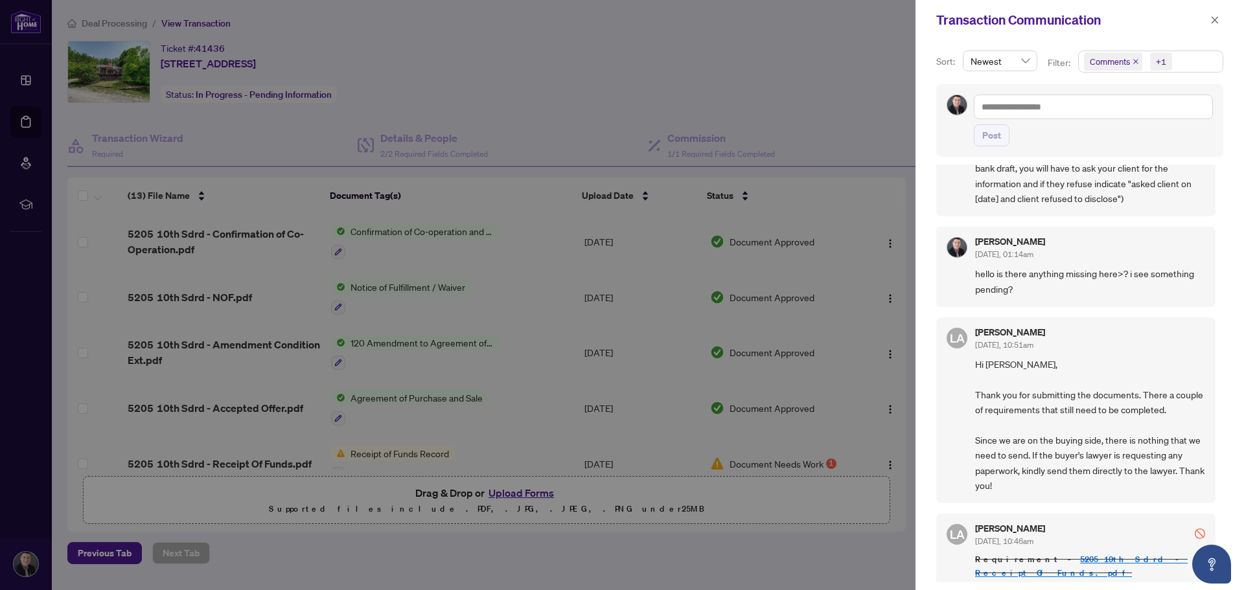
click at [658, 97] on div at bounding box center [622, 295] width 1244 height 590
click at [1206, 22] on div "Transaction Communication" at bounding box center [1072, 19] width 270 height 19
click at [1215, 21] on icon "close" at bounding box center [1215, 20] width 9 height 9
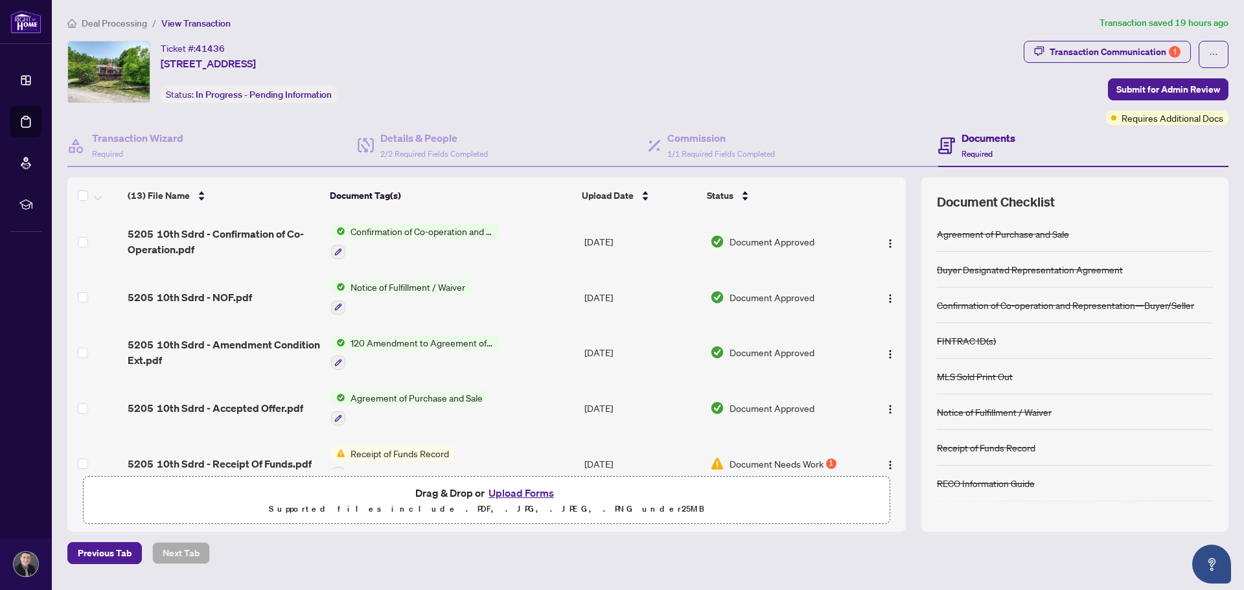
click at [953, 137] on icon at bounding box center [946, 145] width 17 height 17
click at [415, 163] on div "Details & People 2/2 Required Fields Completed" at bounding box center [503, 146] width 290 height 42
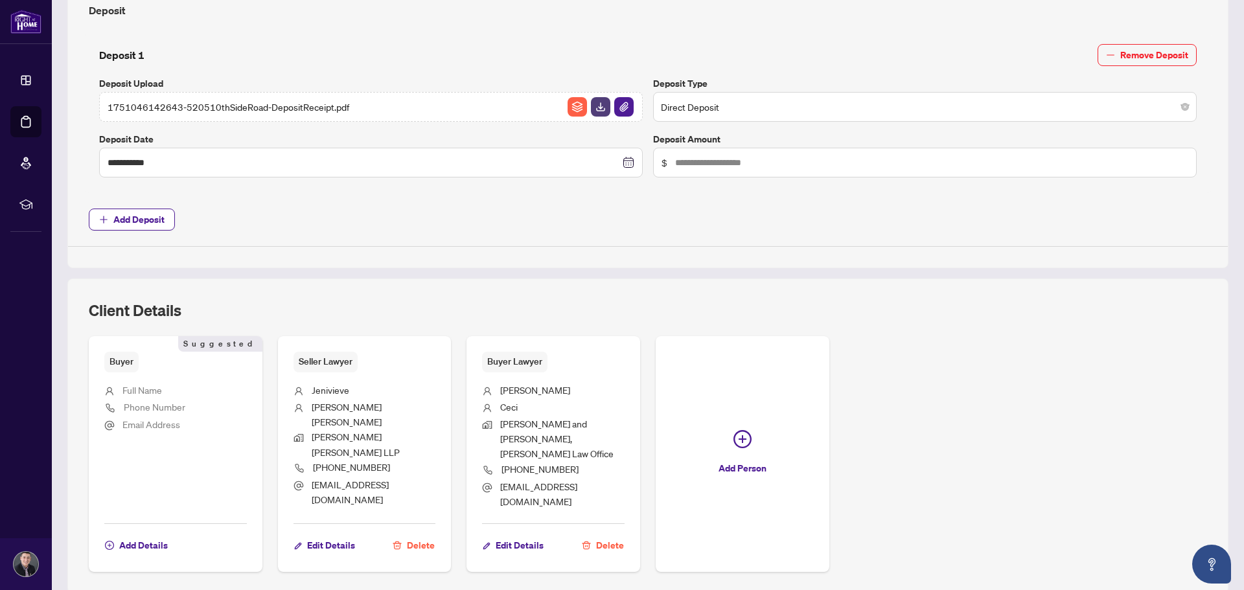
scroll to position [498, 0]
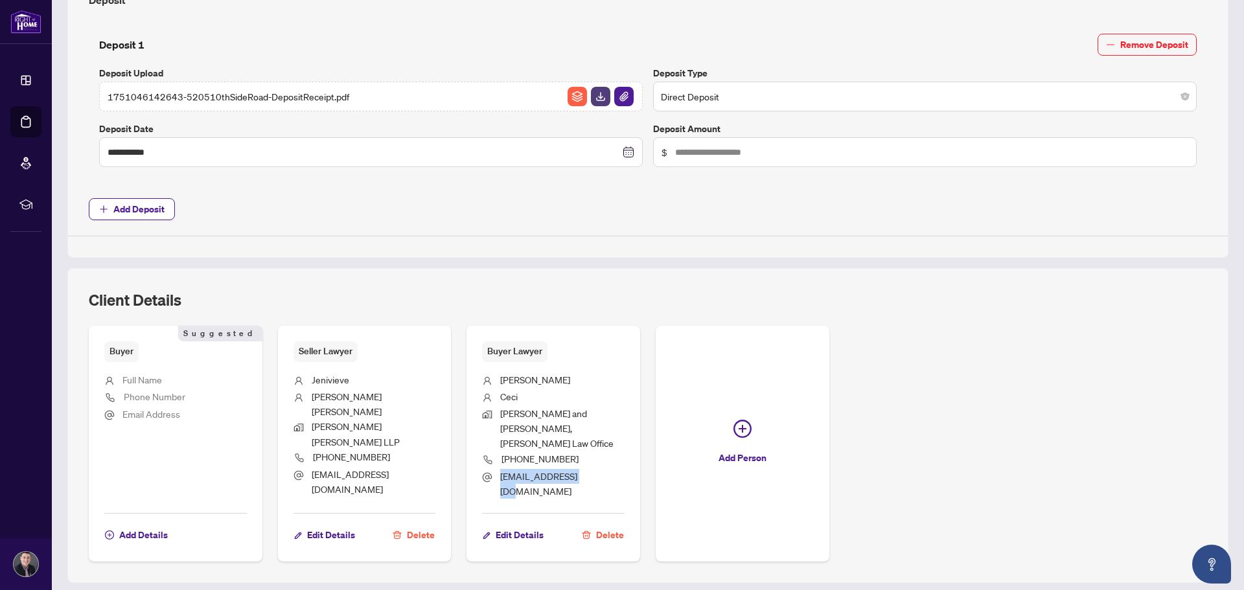
drag, startPoint x: 580, startPoint y: 464, endPoint x: 500, endPoint y: 467, distance: 80.4
click at [500, 469] on span "[EMAIL_ADDRESS][DOMAIN_NAME]" at bounding box center [562, 484] width 124 height 30
copy span "[EMAIL_ADDRESS][DOMAIN_NAME]"
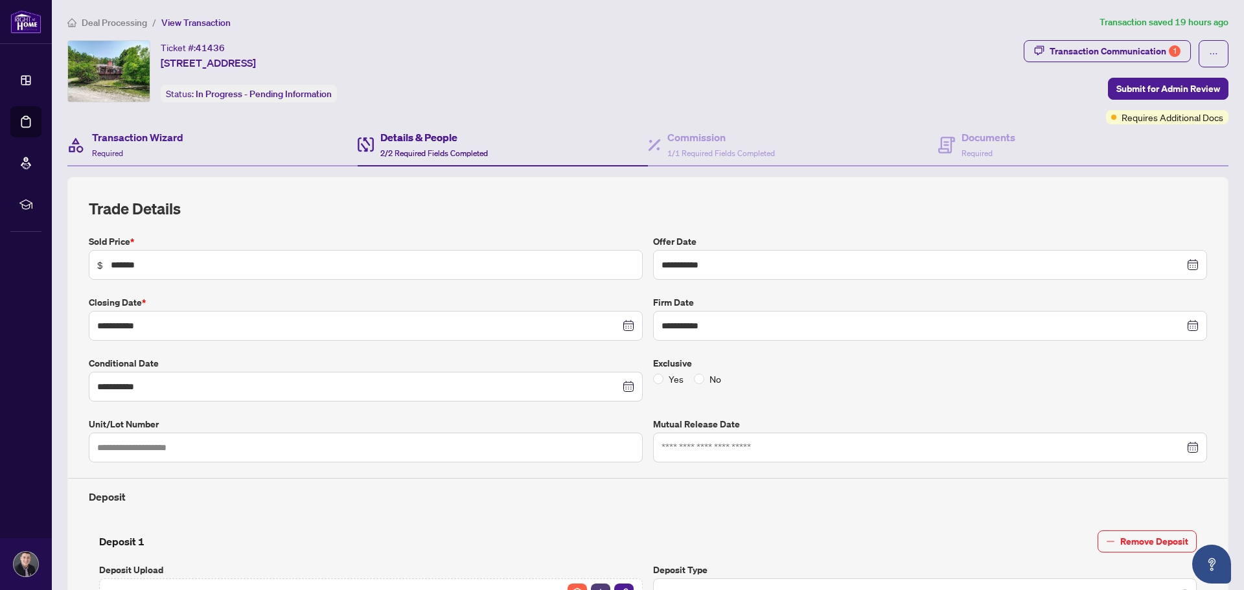
scroll to position [0, 0]
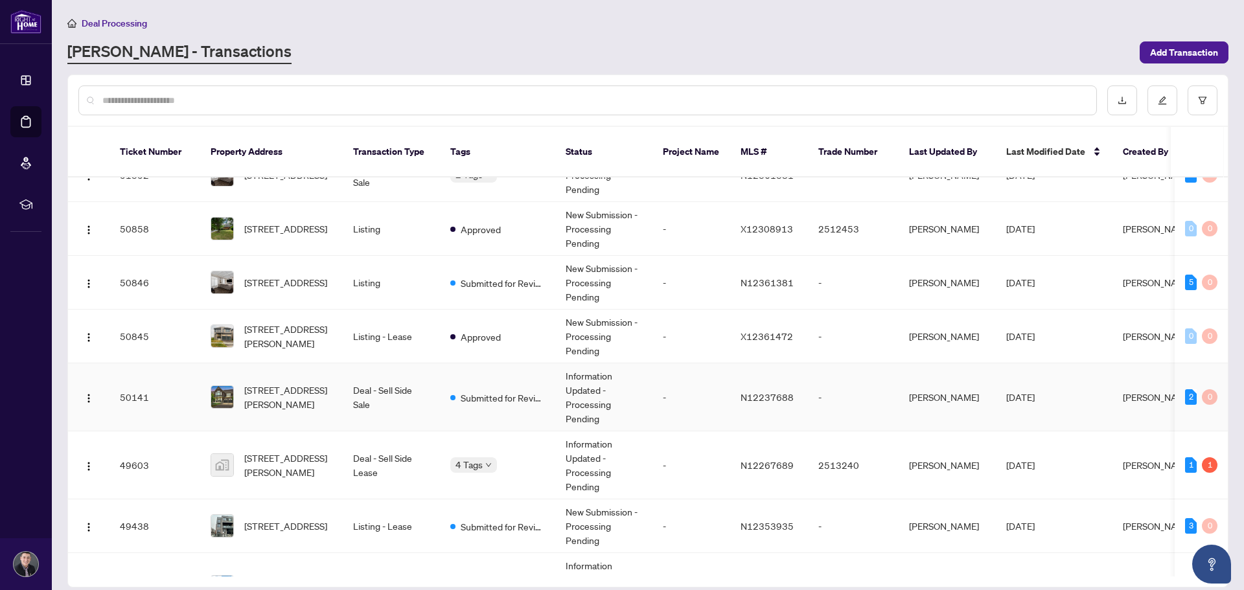
scroll to position [30, 0]
click at [323, 382] on span "[STREET_ADDRESS][PERSON_NAME]" at bounding box center [288, 396] width 88 height 29
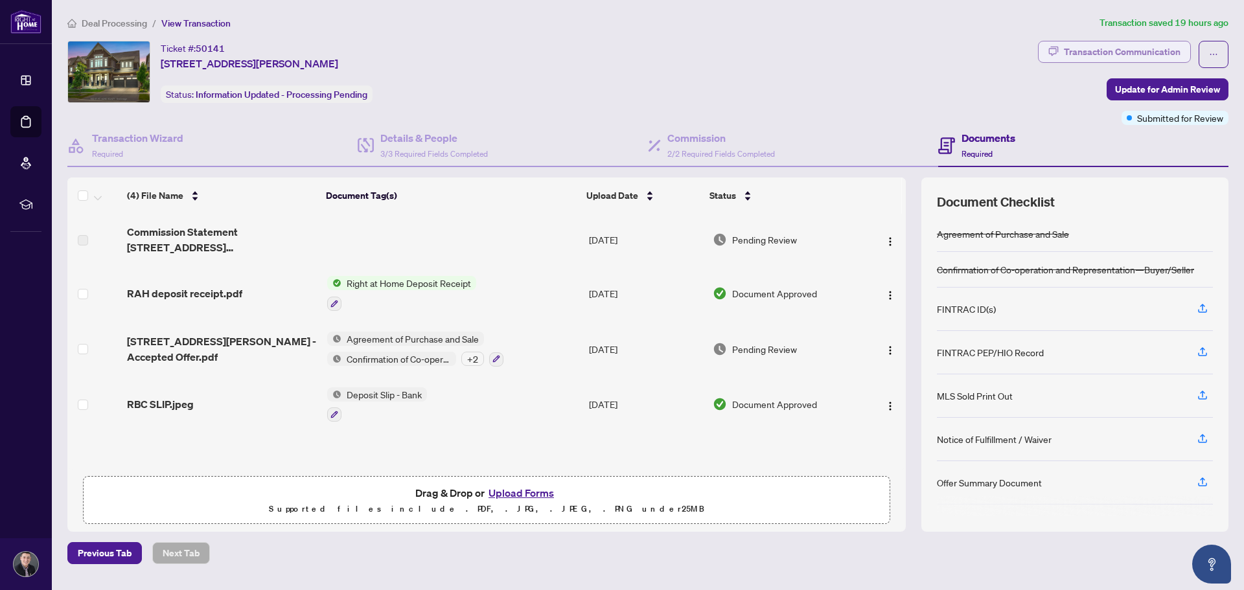
click at [1113, 53] on div "Transaction Communication" at bounding box center [1122, 51] width 117 height 21
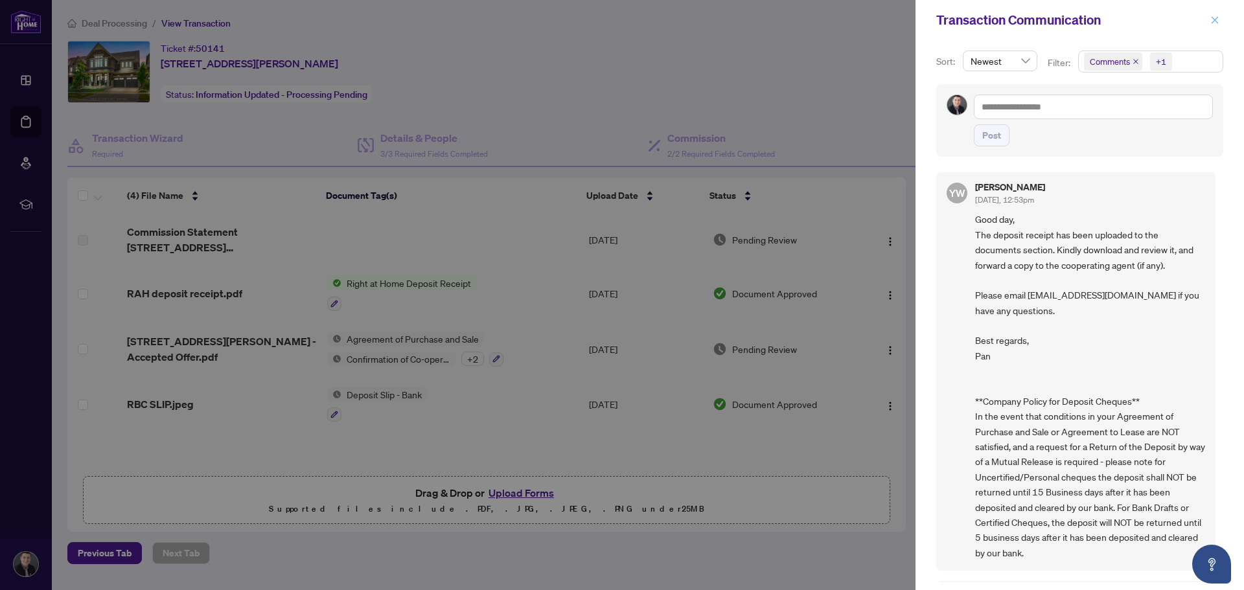
click at [1220, 16] on button "button" at bounding box center [1215, 20] width 17 height 16
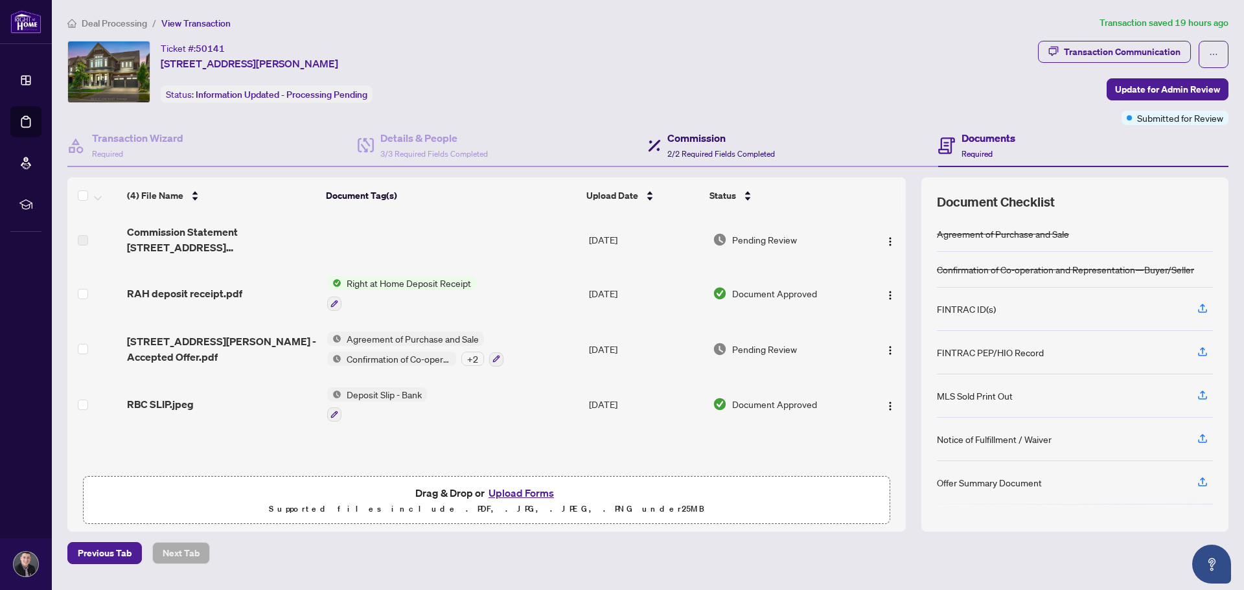
click at [696, 143] on h4 "Commission" at bounding box center [722, 138] width 108 height 16
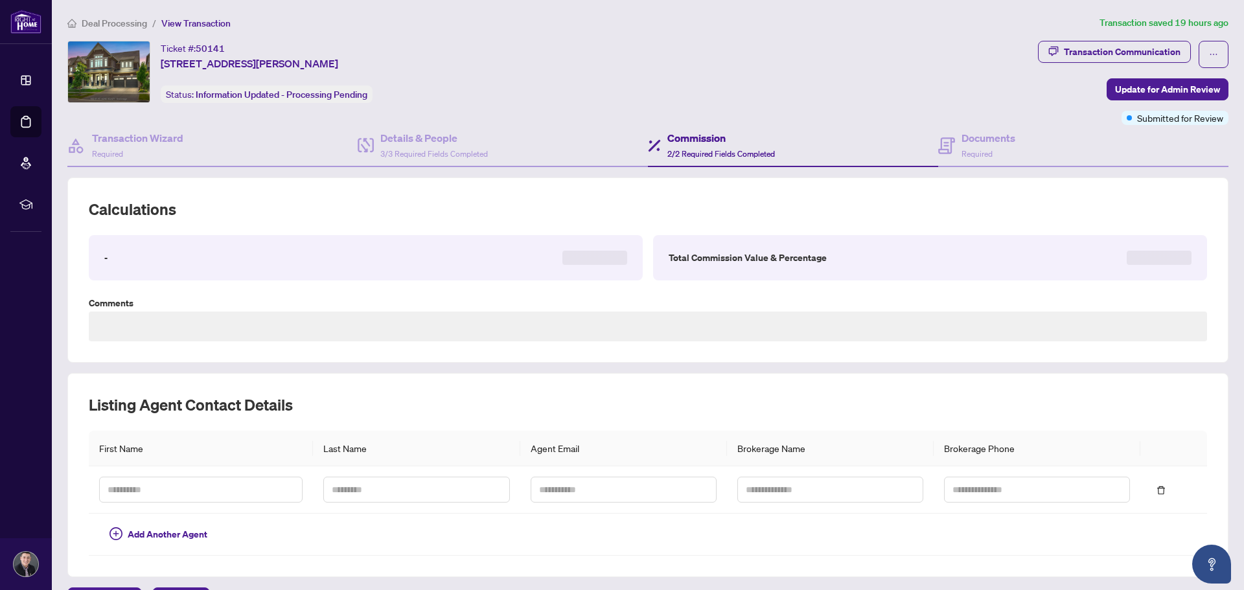
type textarea "**********"
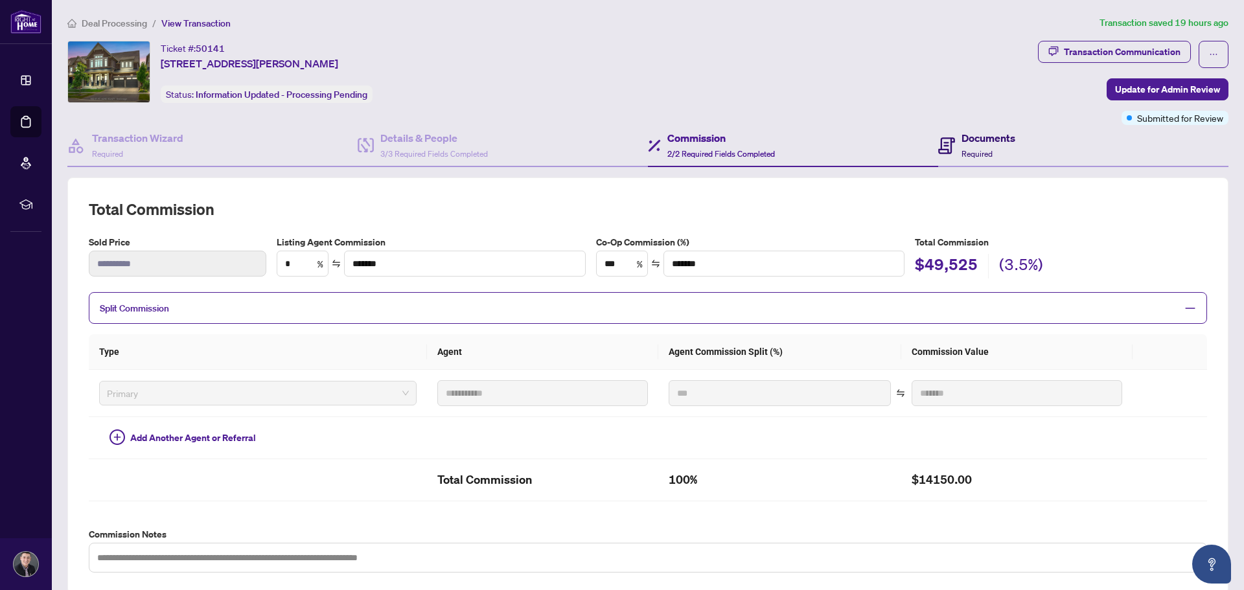
click at [972, 140] on h4 "Documents" at bounding box center [989, 138] width 54 height 16
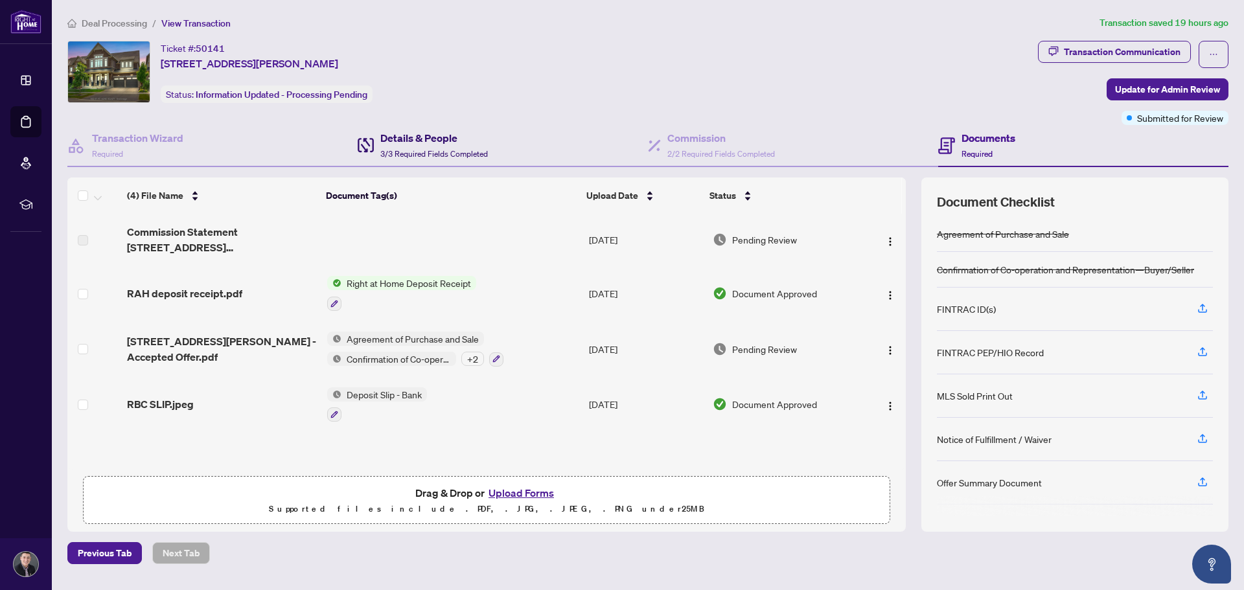
click at [415, 146] on div "Details & People 3/3 Required Fields Completed" at bounding box center [434, 145] width 108 height 30
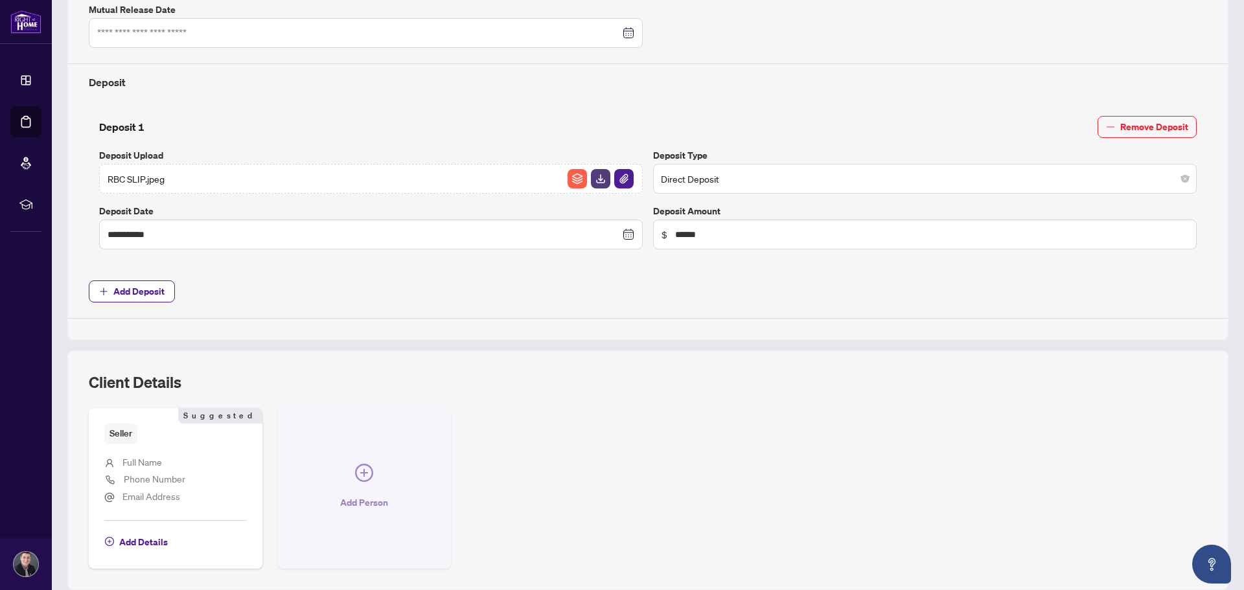
scroll to position [524, 0]
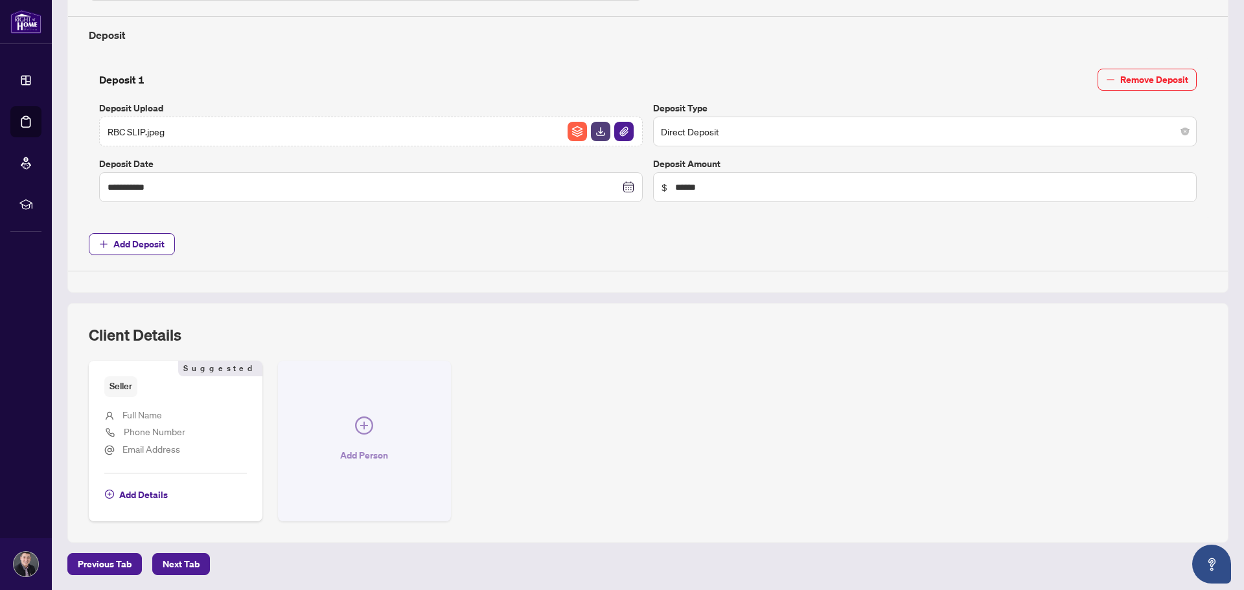
click at [357, 430] on icon "plus-circle" at bounding box center [364, 426] width 18 height 18
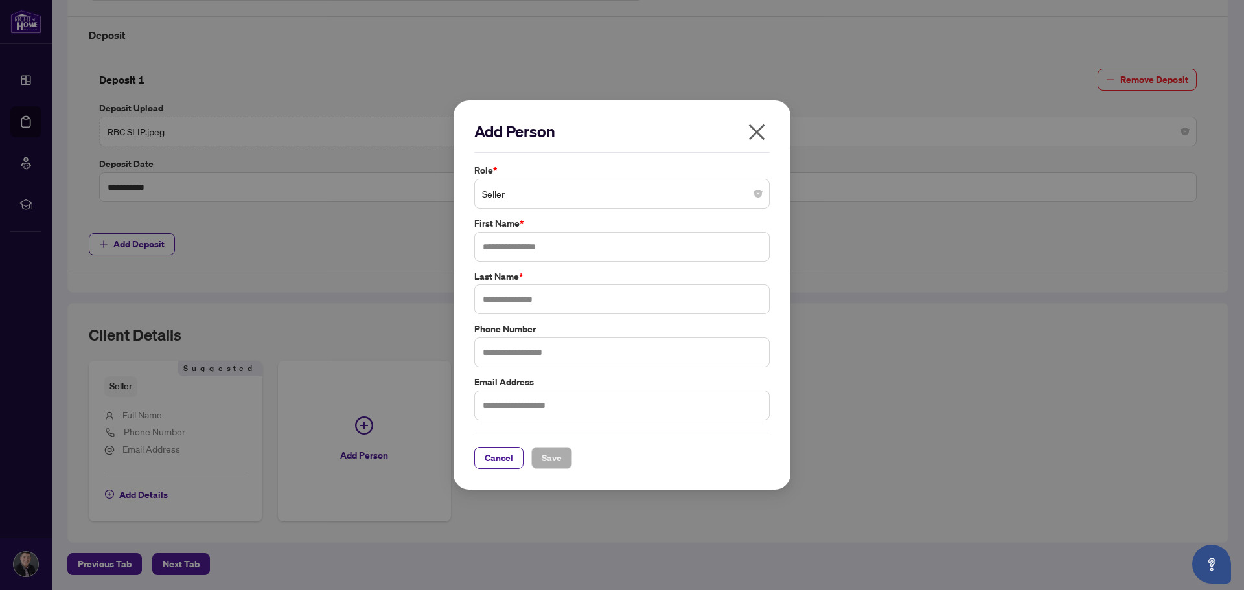
click at [517, 195] on span "Seller" at bounding box center [622, 193] width 280 height 25
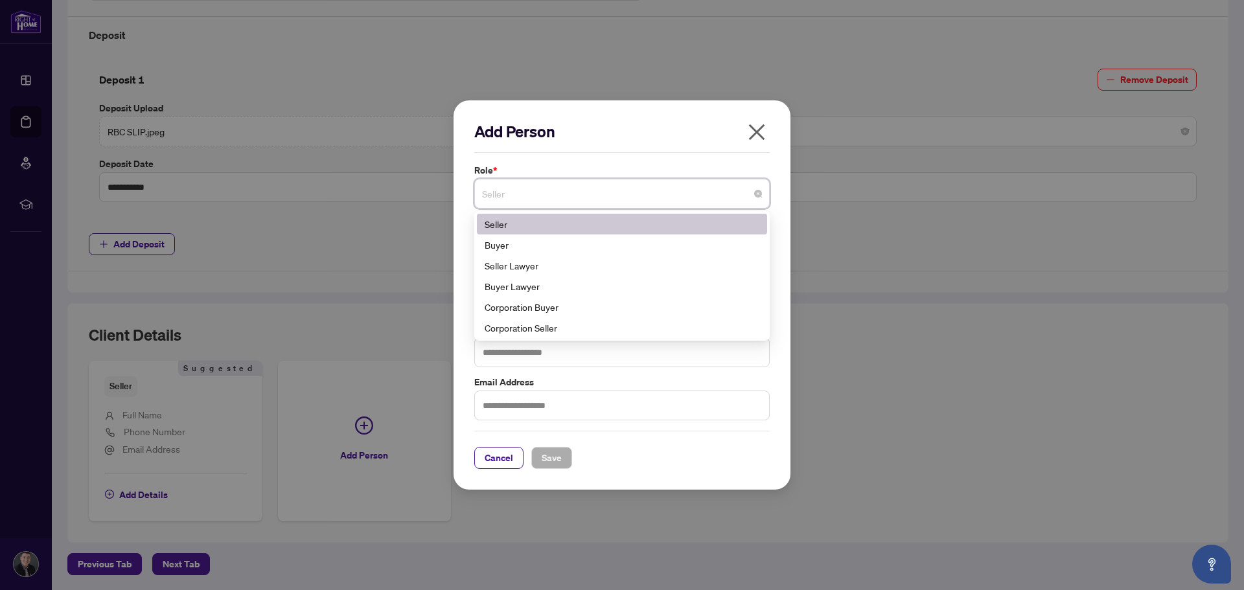
click at [515, 188] on span "Seller" at bounding box center [622, 193] width 280 height 25
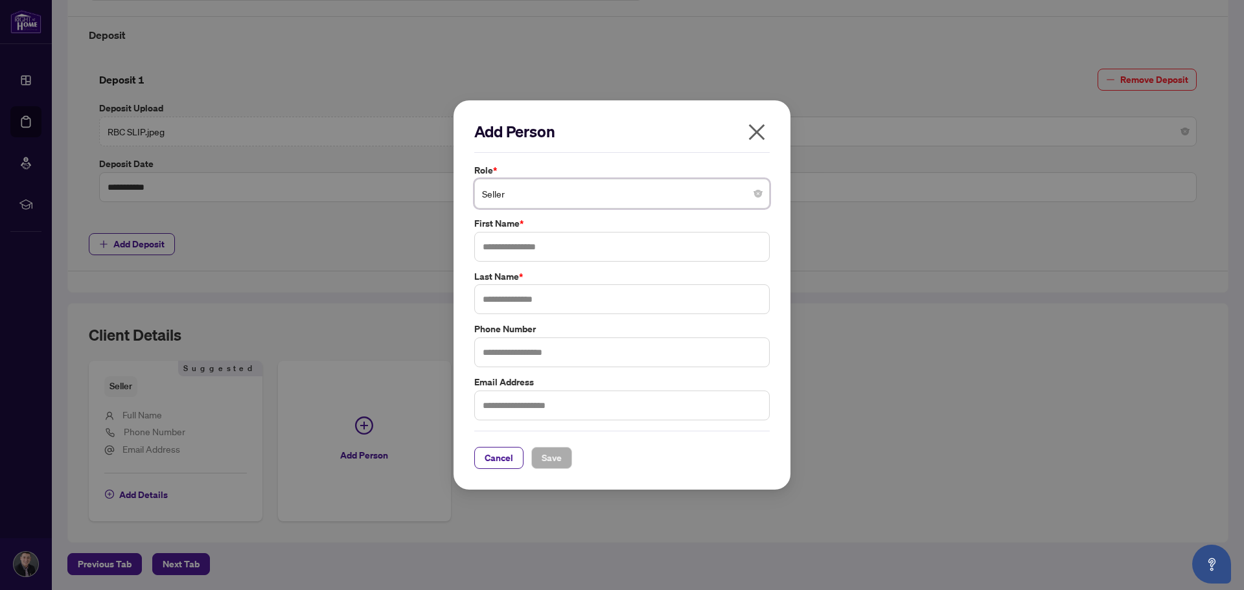
click at [517, 189] on span "Seller" at bounding box center [622, 193] width 280 height 25
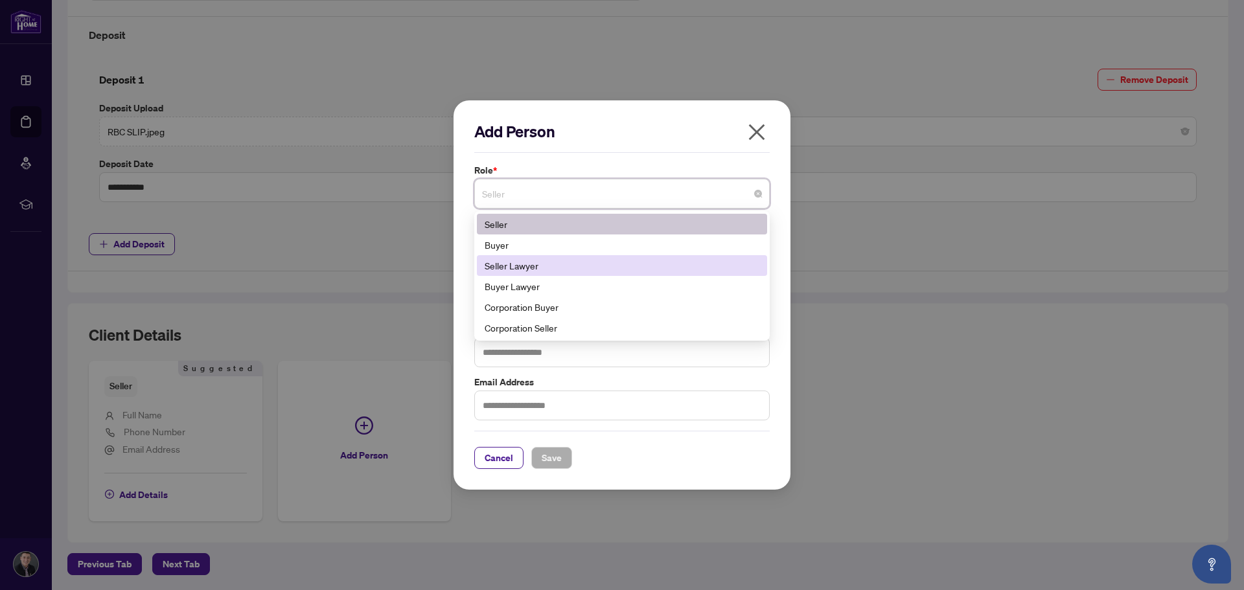
click at [530, 266] on div "Seller Lawyer" at bounding box center [622, 266] width 275 height 14
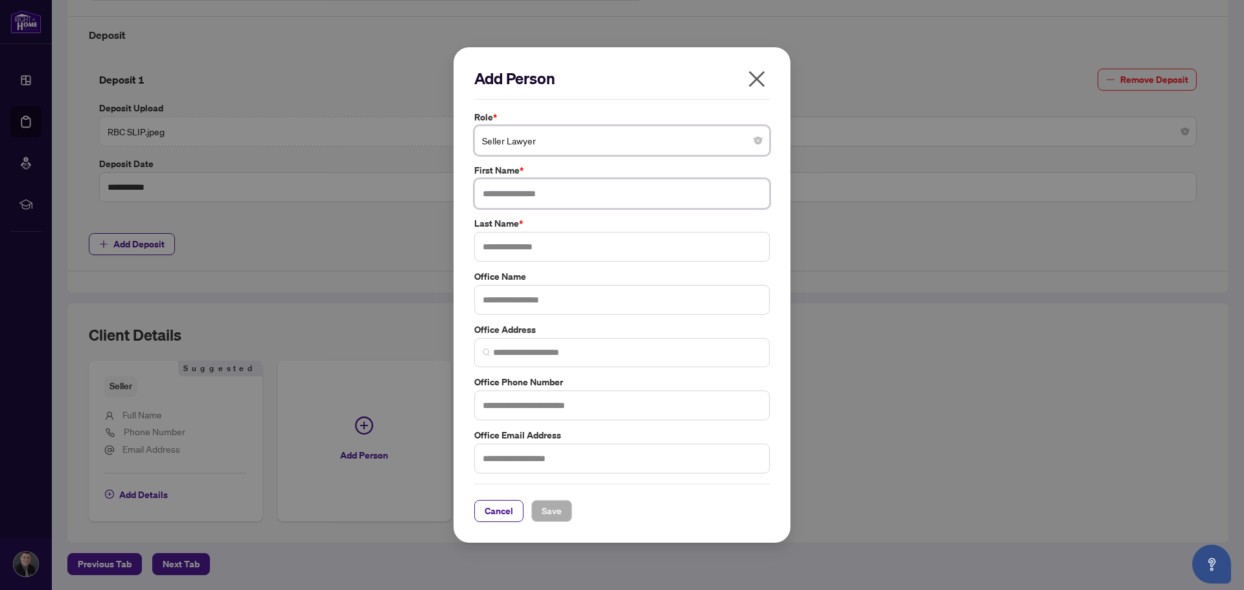
click at [515, 190] on input "text" at bounding box center [622, 194] width 296 height 30
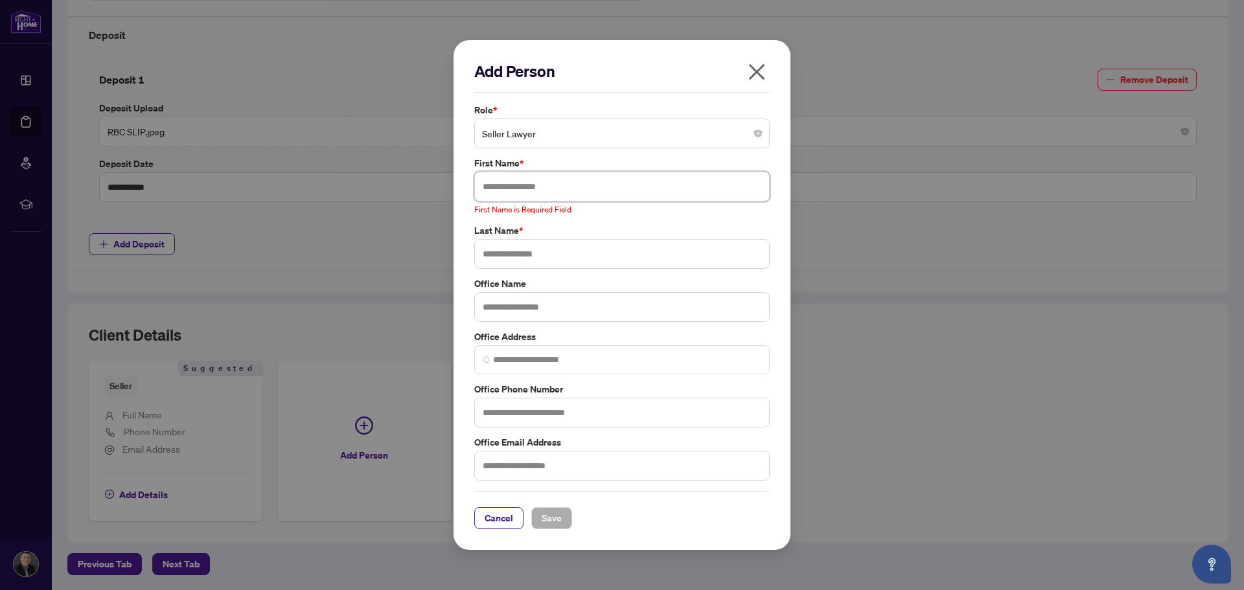
click at [568, 186] on input "text" at bounding box center [622, 187] width 296 height 30
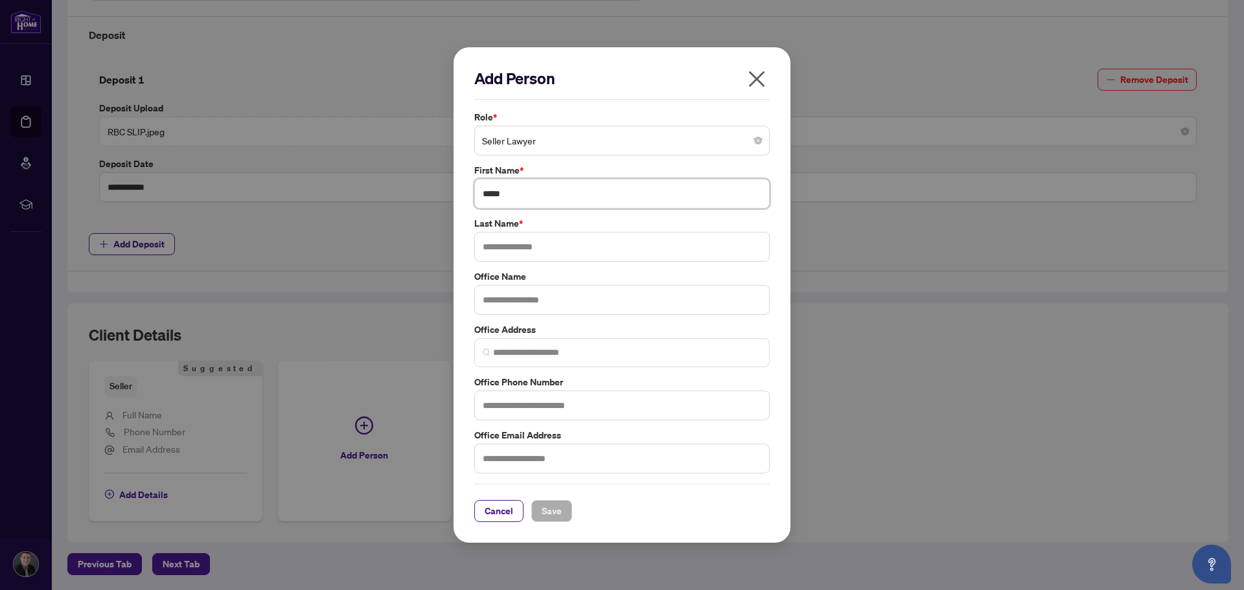
type input "*****"
type input "**********"
click at [550, 461] on input "text" at bounding box center [622, 459] width 296 height 30
paste input "**********"
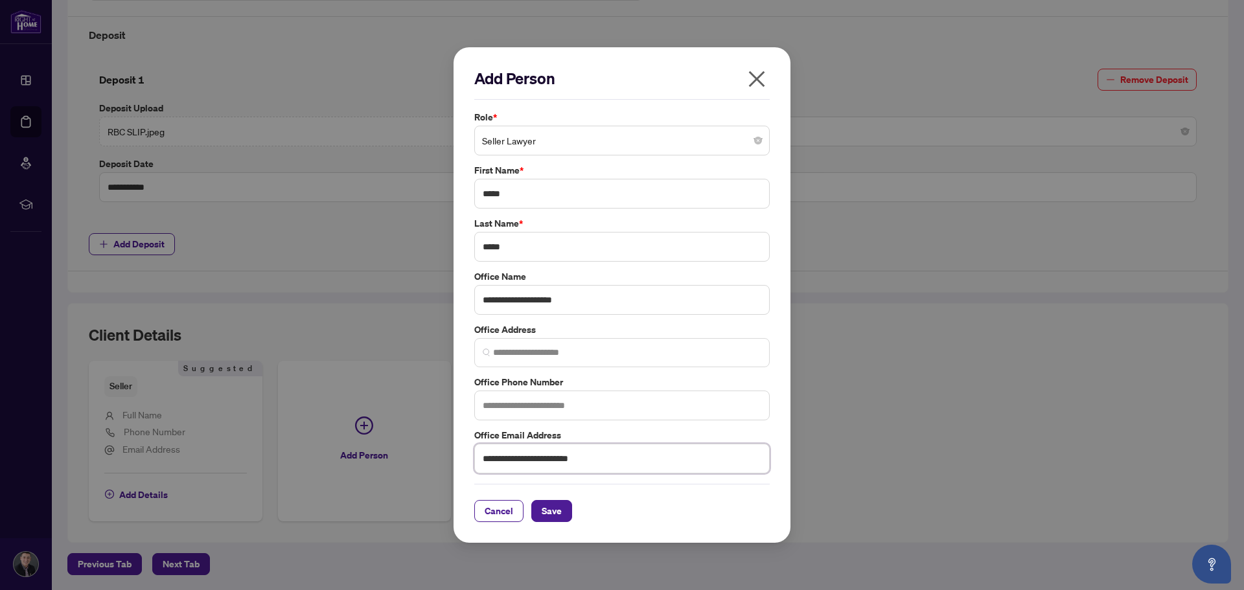
type input "**********"
click at [540, 411] on input "text" at bounding box center [622, 406] width 296 height 30
click at [544, 408] on input "text" at bounding box center [622, 406] width 296 height 30
type input "**********"
click at [550, 520] on span "Save" at bounding box center [552, 511] width 20 height 21
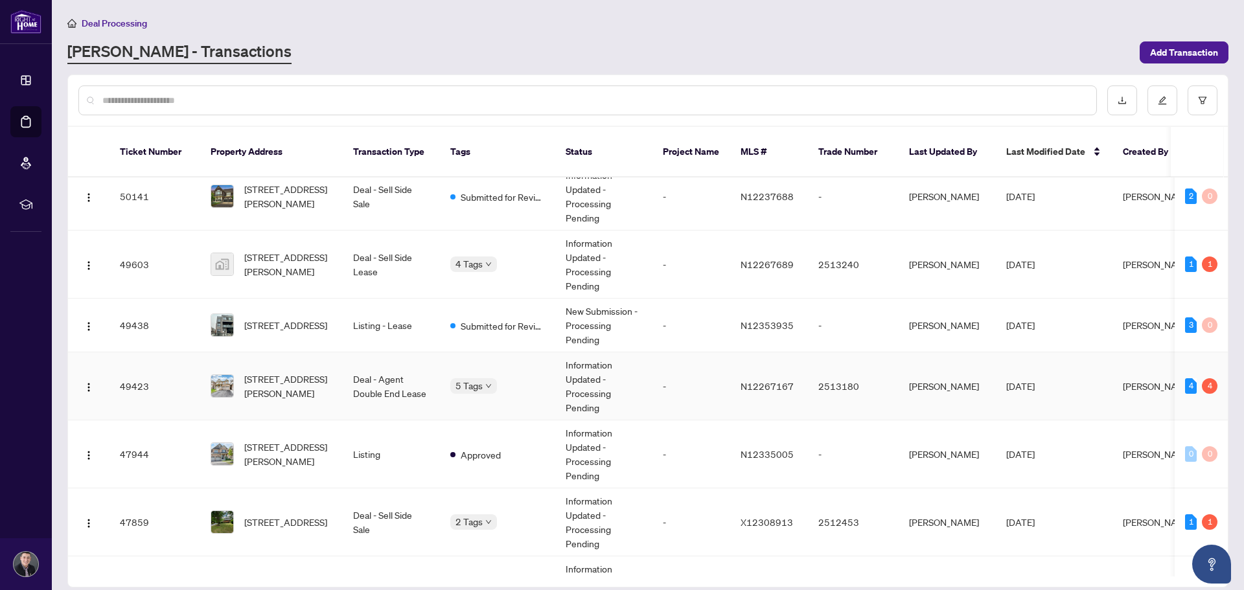
scroll to position [230, 0]
